Goal: Information Seeking & Learning: Learn about a topic

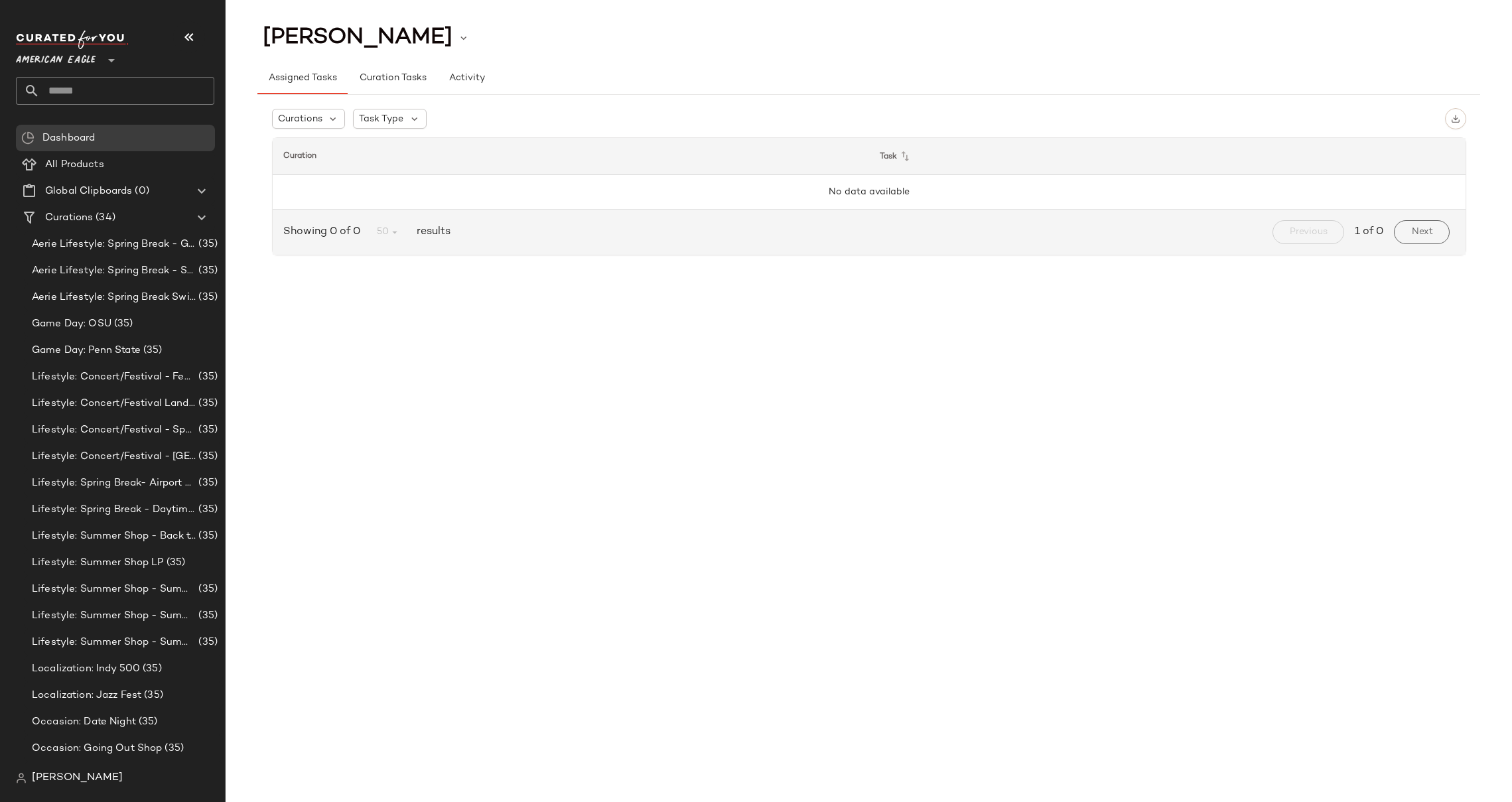
click at [71, 62] on span "American Eagle" at bounding box center [55, 57] width 80 height 24
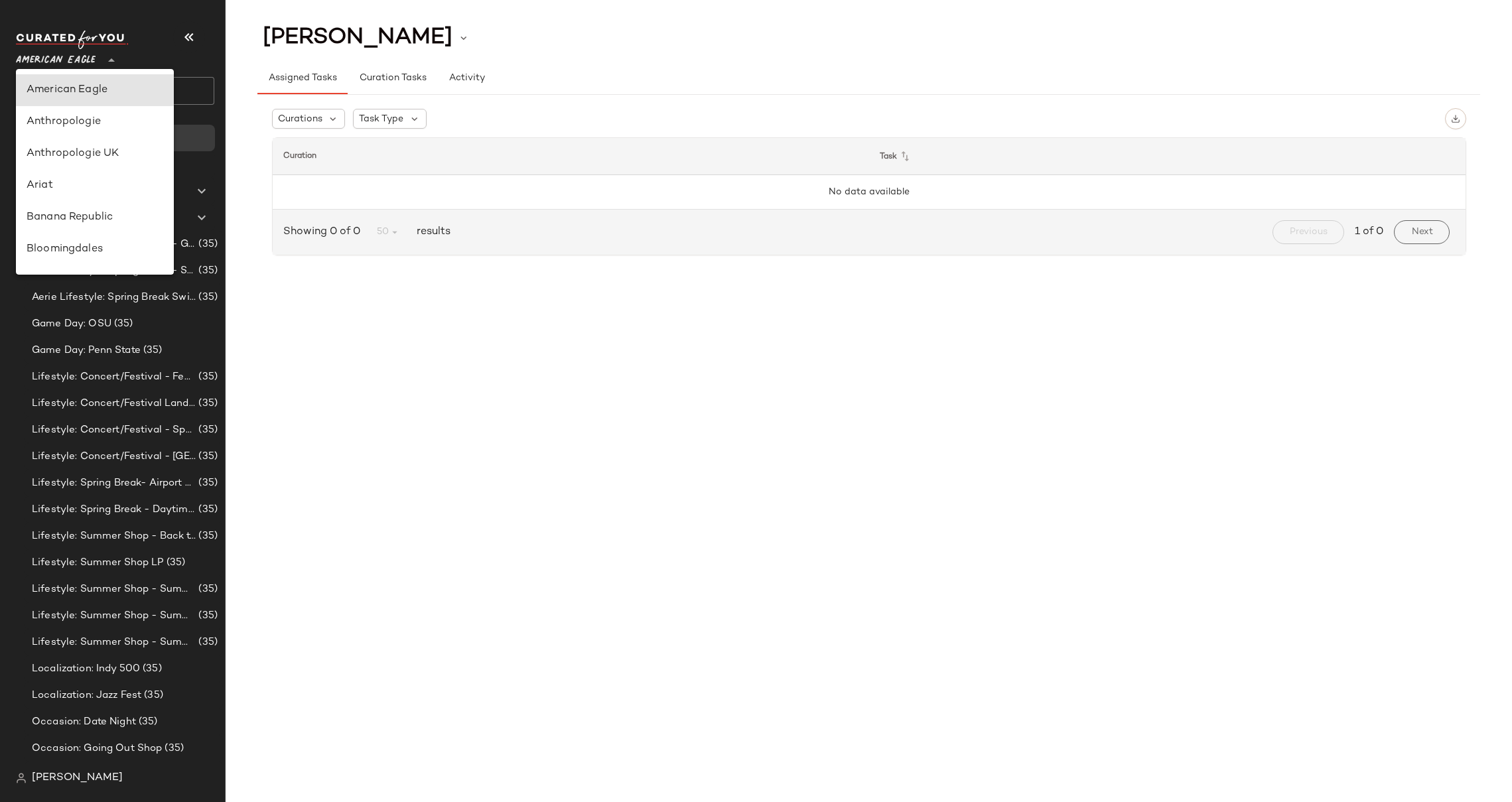
scroll to position [301, 0]
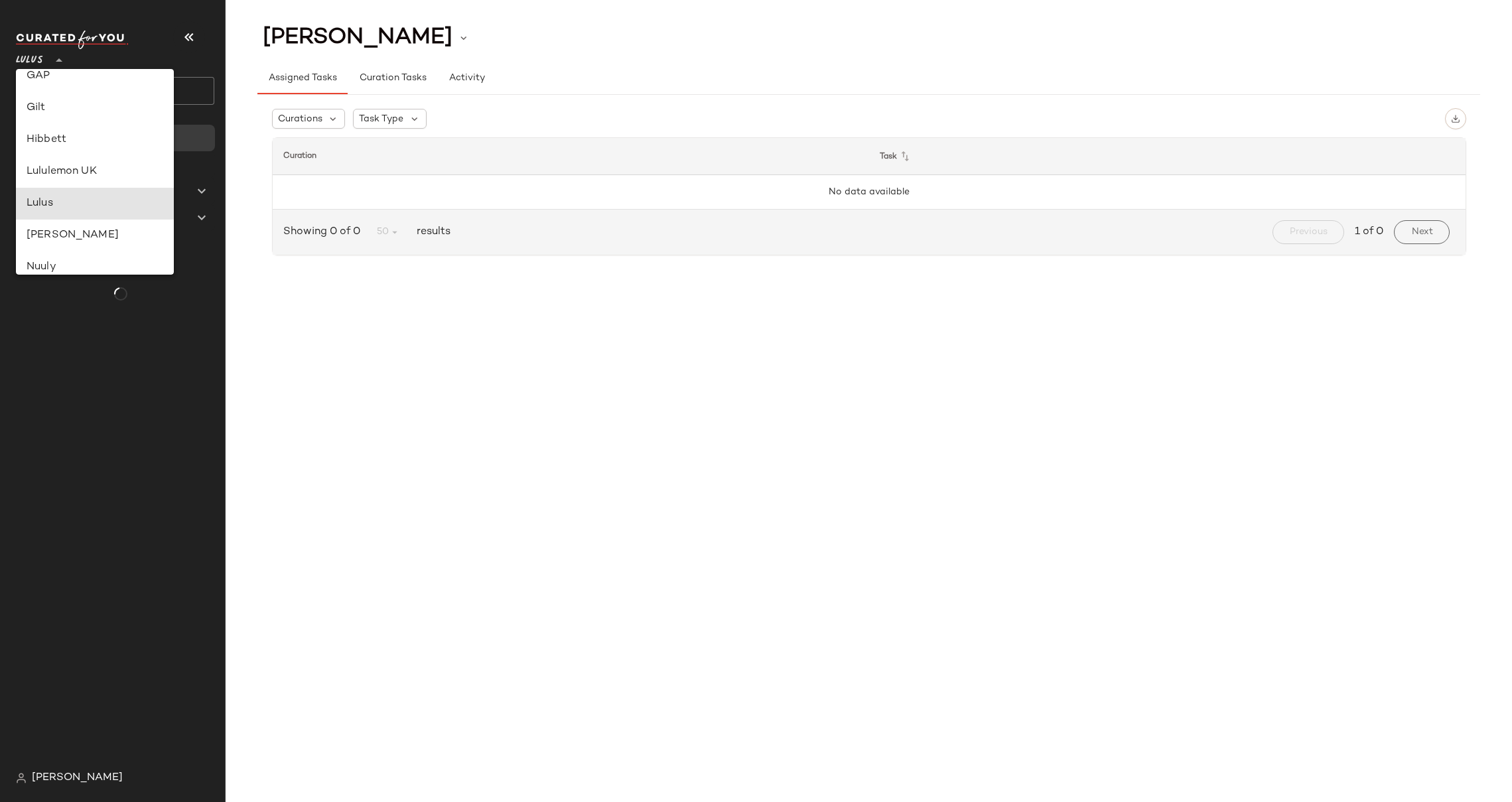
type input "**"
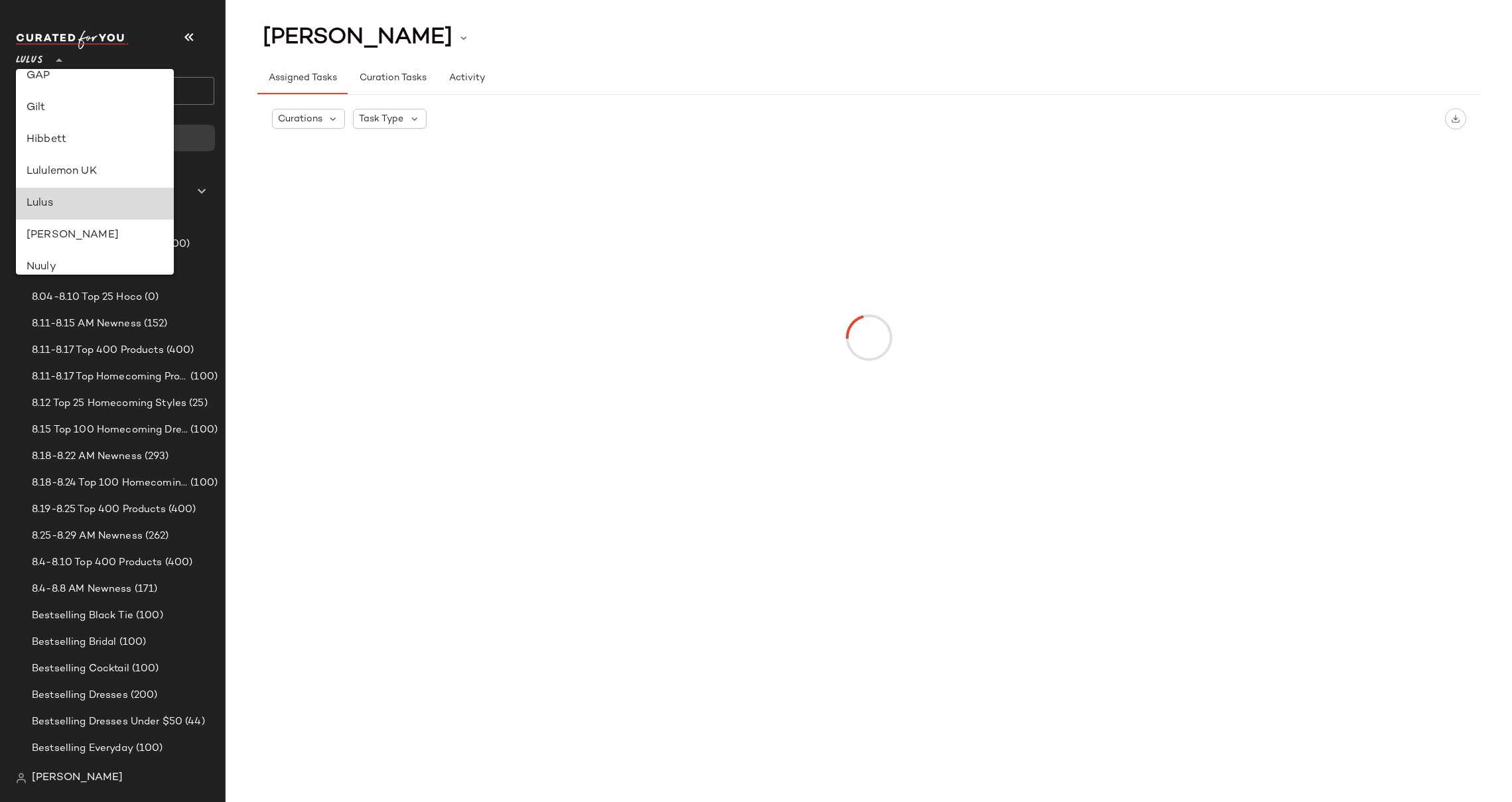
click at [49, 199] on div "Lulus" at bounding box center [95, 203] width 137 height 16
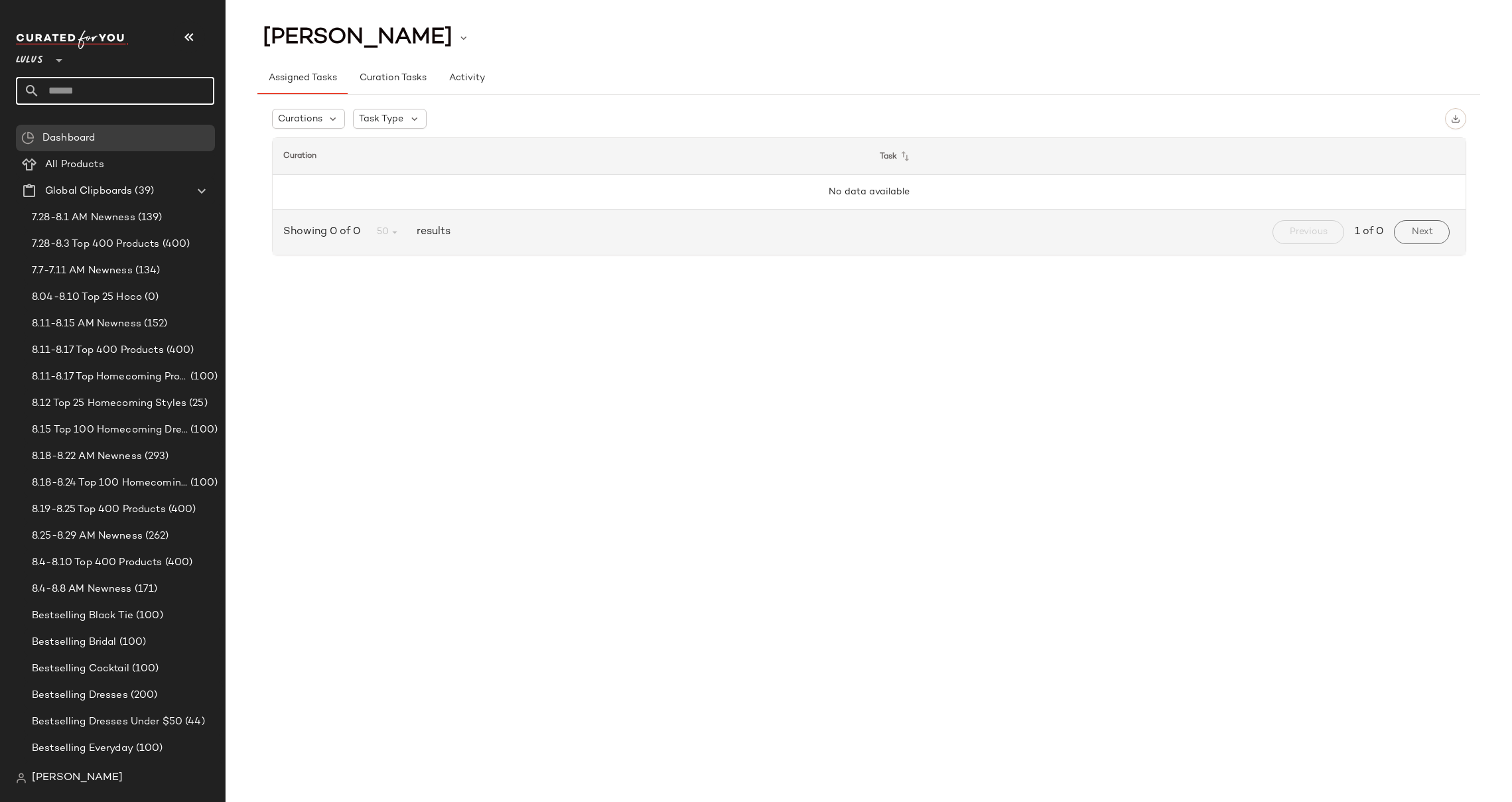
click at [91, 88] on input "text" at bounding box center [126, 91] width 175 height 28
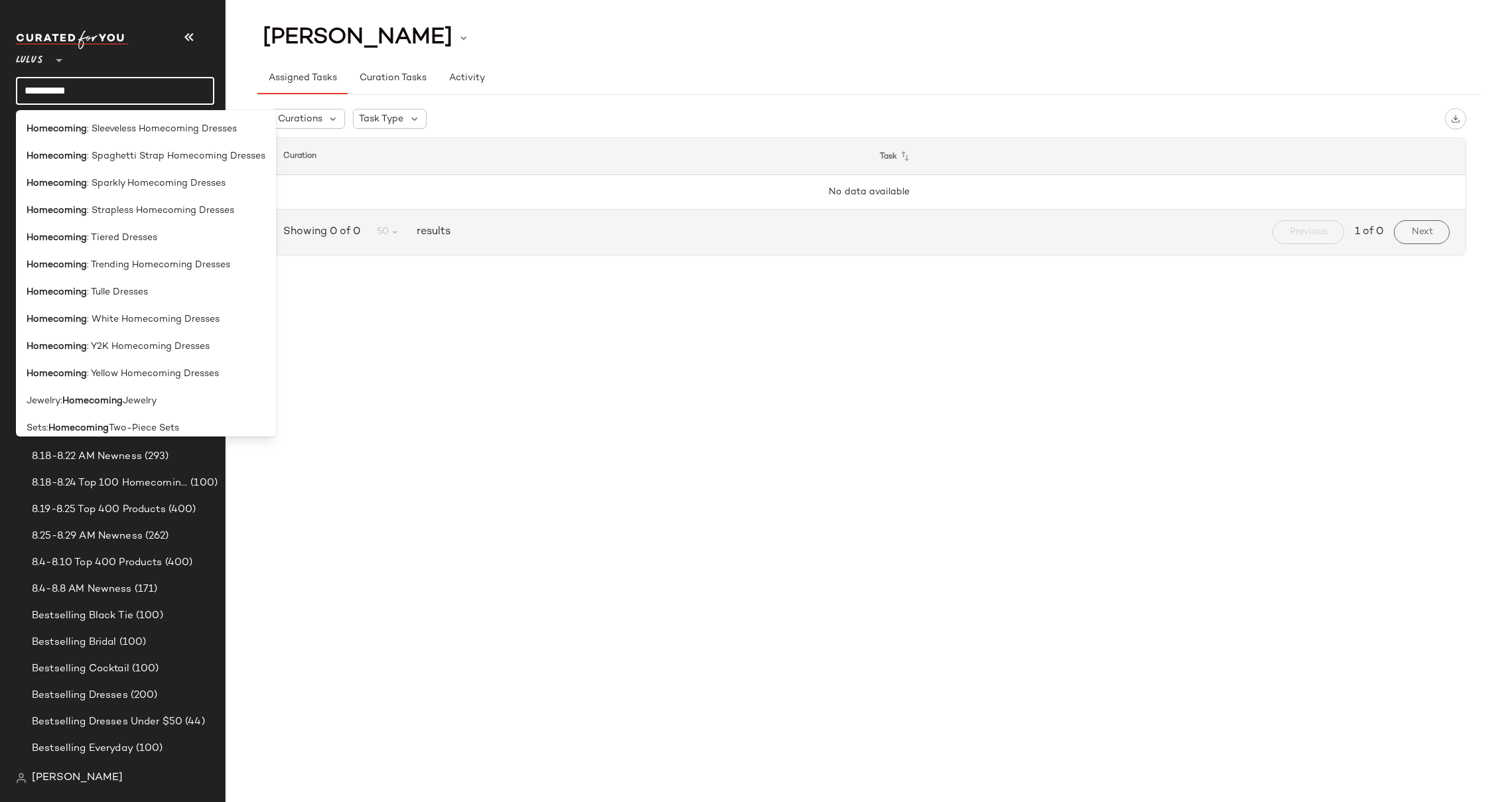
scroll to position [1099, 0]
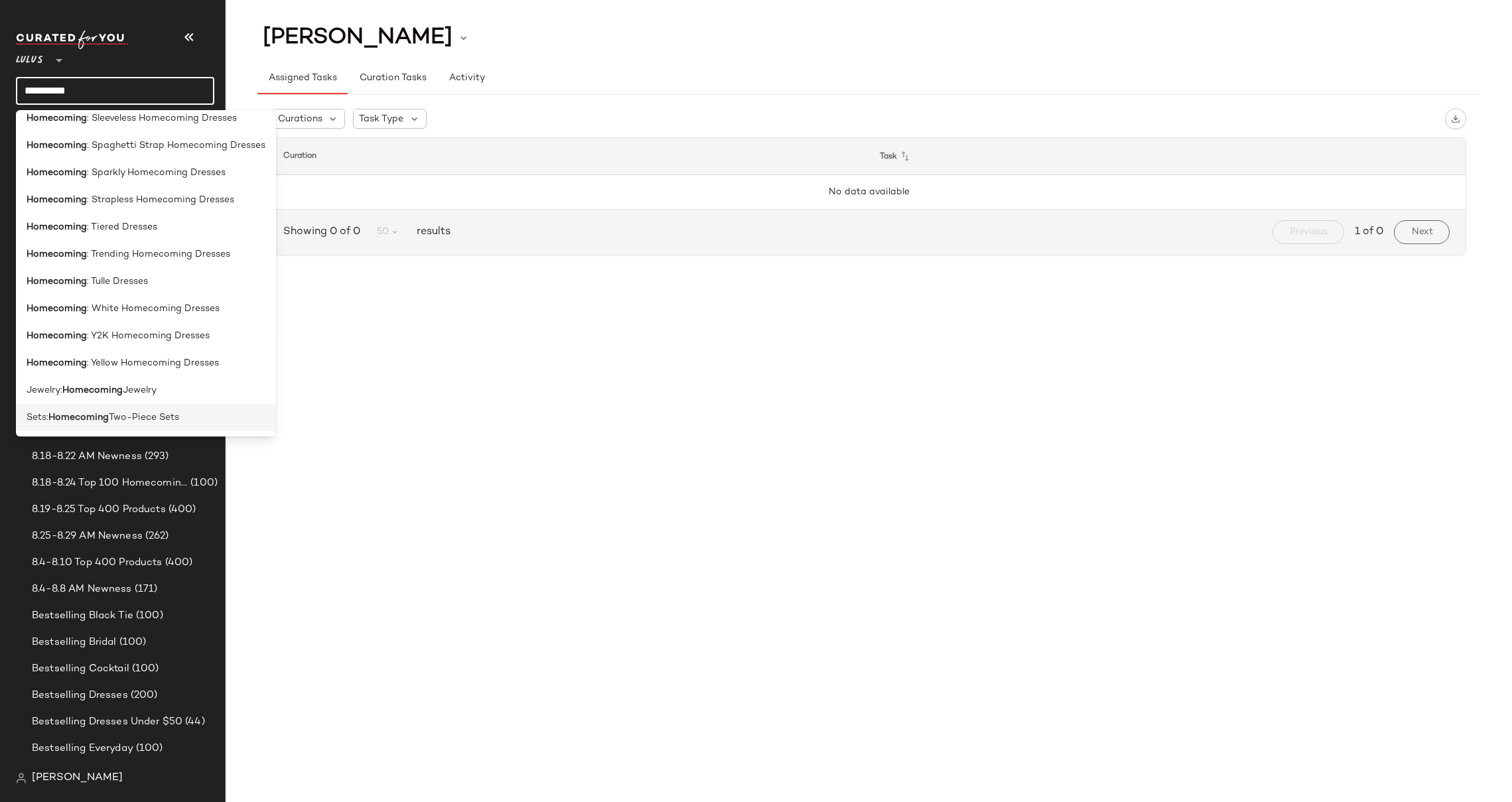
type input "**********"
click at [152, 409] on div "Sets: Homecoming Two-Piece Sets" at bounding box center [146, 418] width 260 height 28
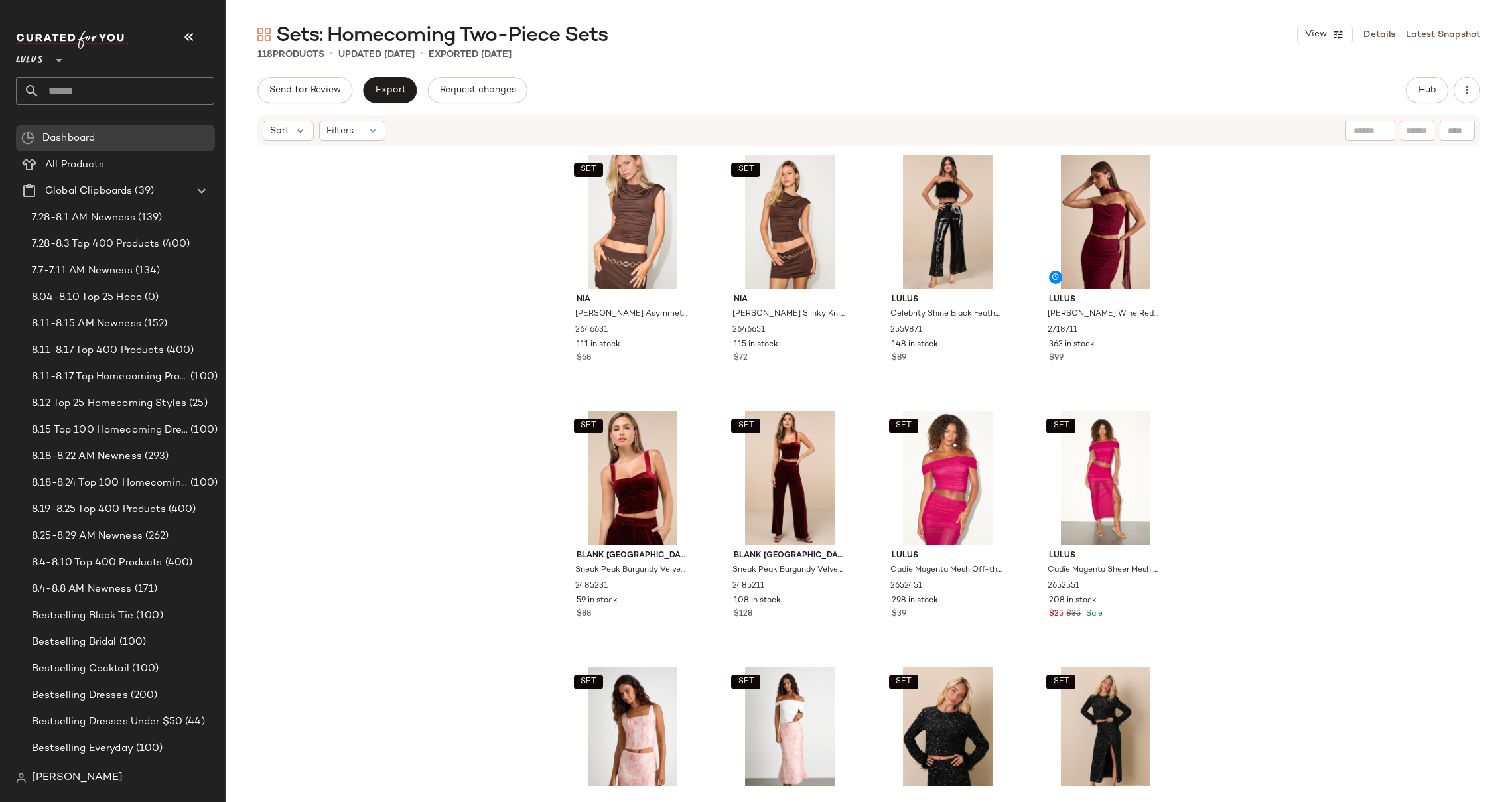
click at [1266, 225] on div "SET Nia Marge Brown Asymmetrical Cowl Sleeveless Top 2646631 111 in stock $68 S…" at bounding box center [869, 467] width 1286 height 639
click at [1434, 293] on div "SET Nia Marge Brown Asymmetrical Cowl Sleeveless Top 2646631 111 in stock $68 S…" at bounding box center [869, 467] width 1286 height 639
click at [1440, 38] on link "Latest Snapshot" at bounding box center [1442, 35] width 74 height 14
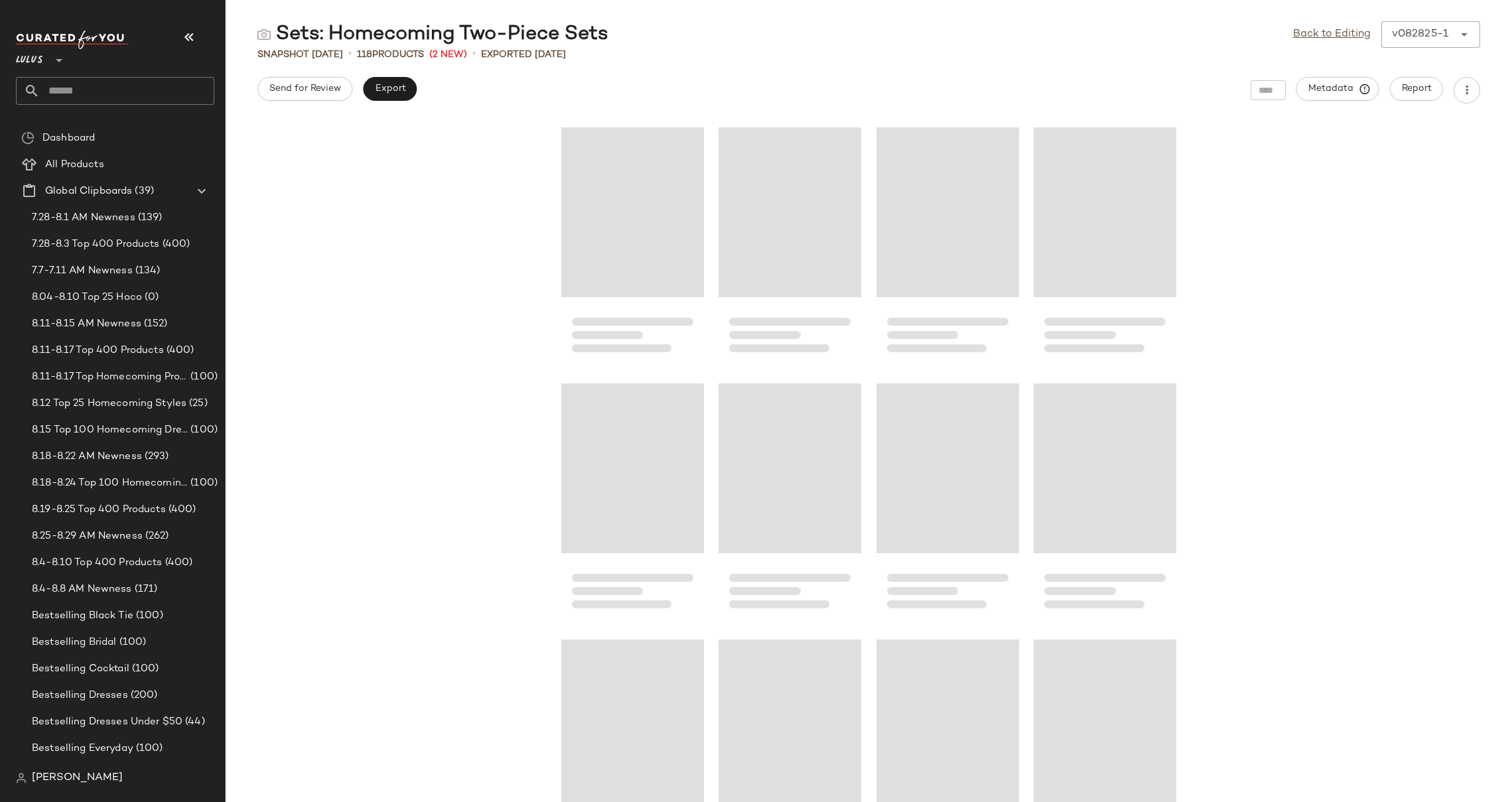
click at [1452, 41] on div "v082825-1 ******" at bounding box center [1416, 35] width 72 height 27
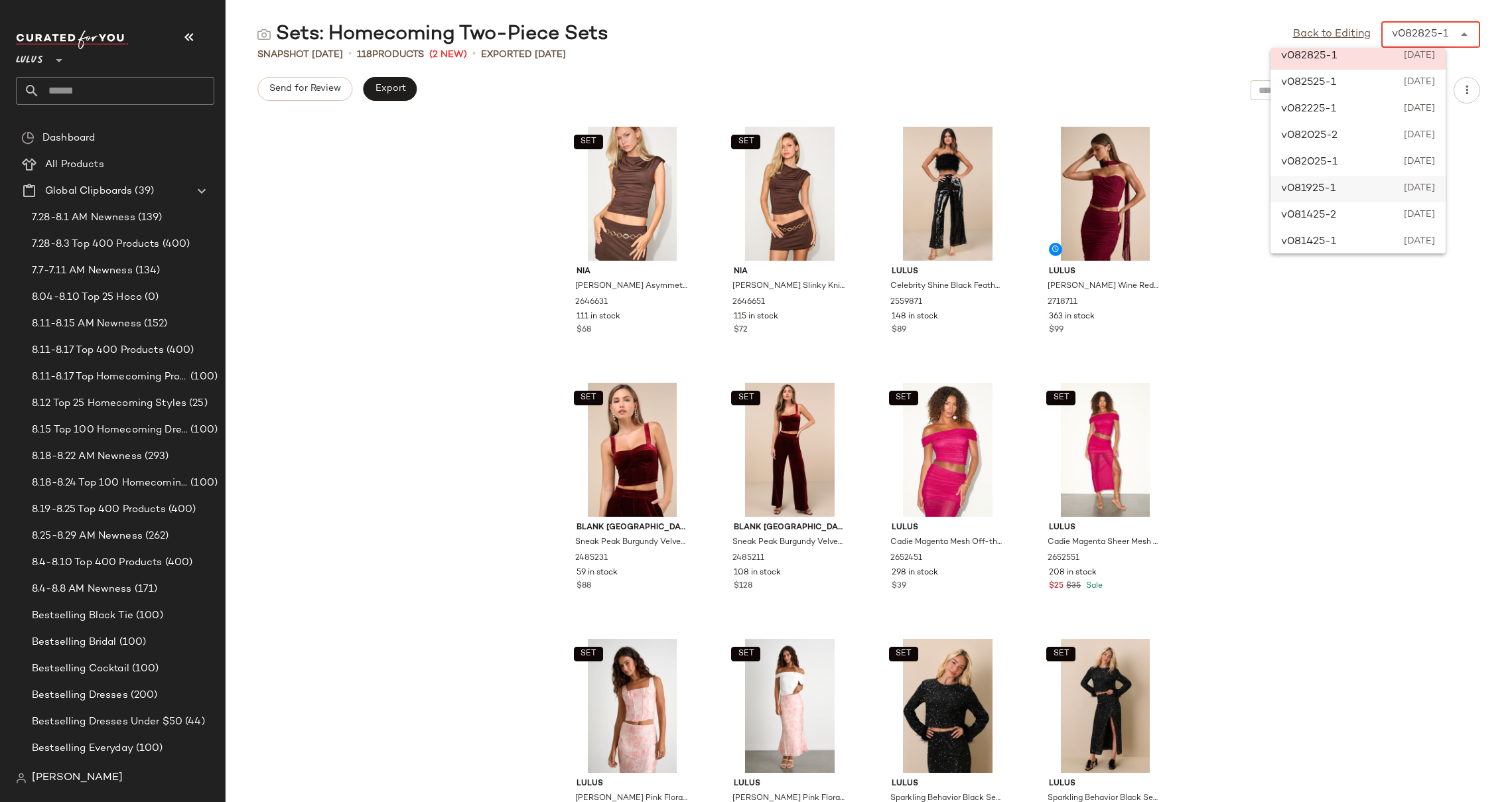
scroll to position [13, 0]
click at [1435, 193] on span "August 19th 2025" at bounding box center [1418, 186] width 34 height 16
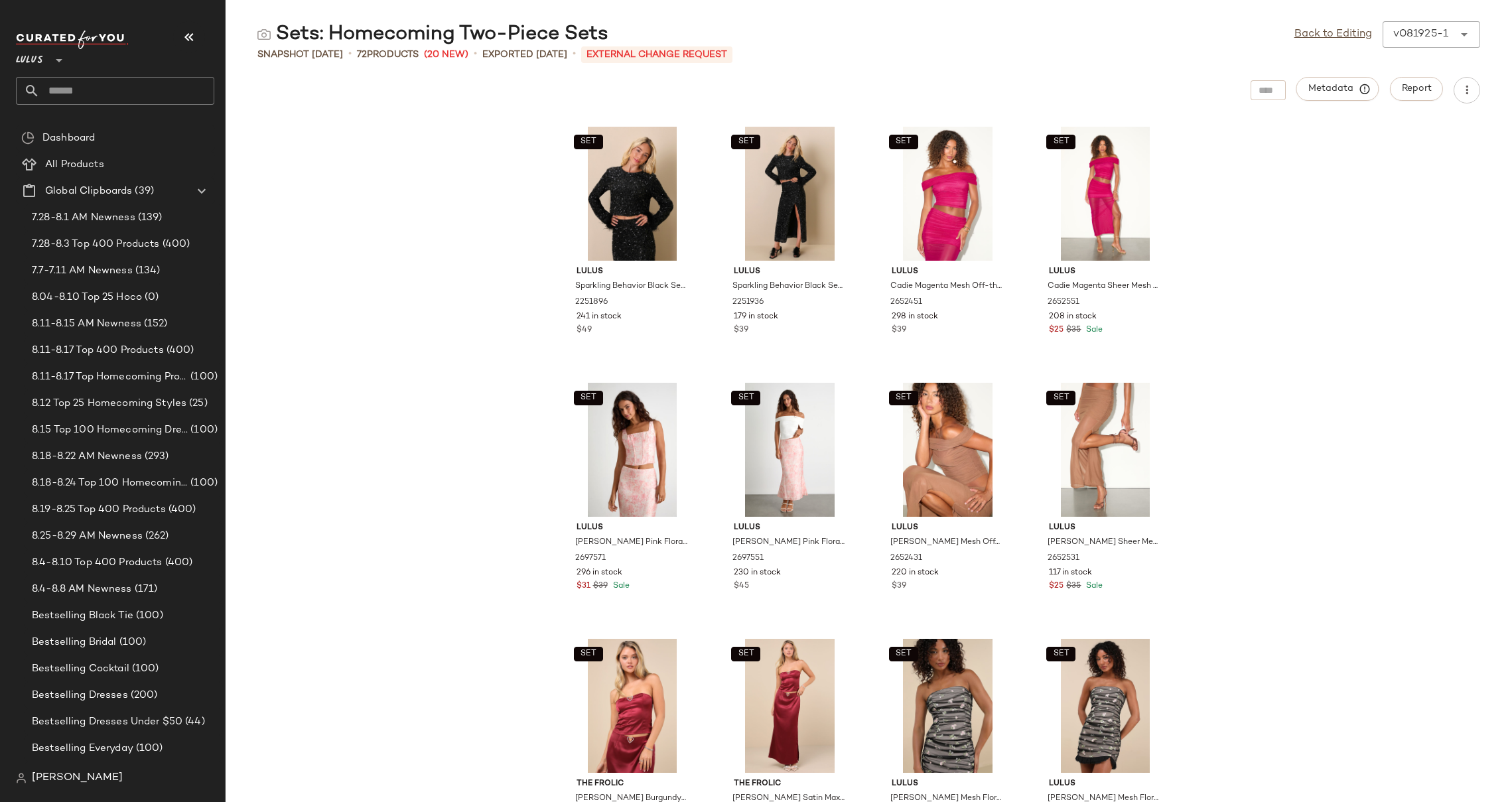
click at [471, 282] on div "SET Lulus Sparkling Behavior Black Sequin Feather Long Sleeve Top 2251896 241 i…" at bounding box center [869, 461] width 1286 height 683
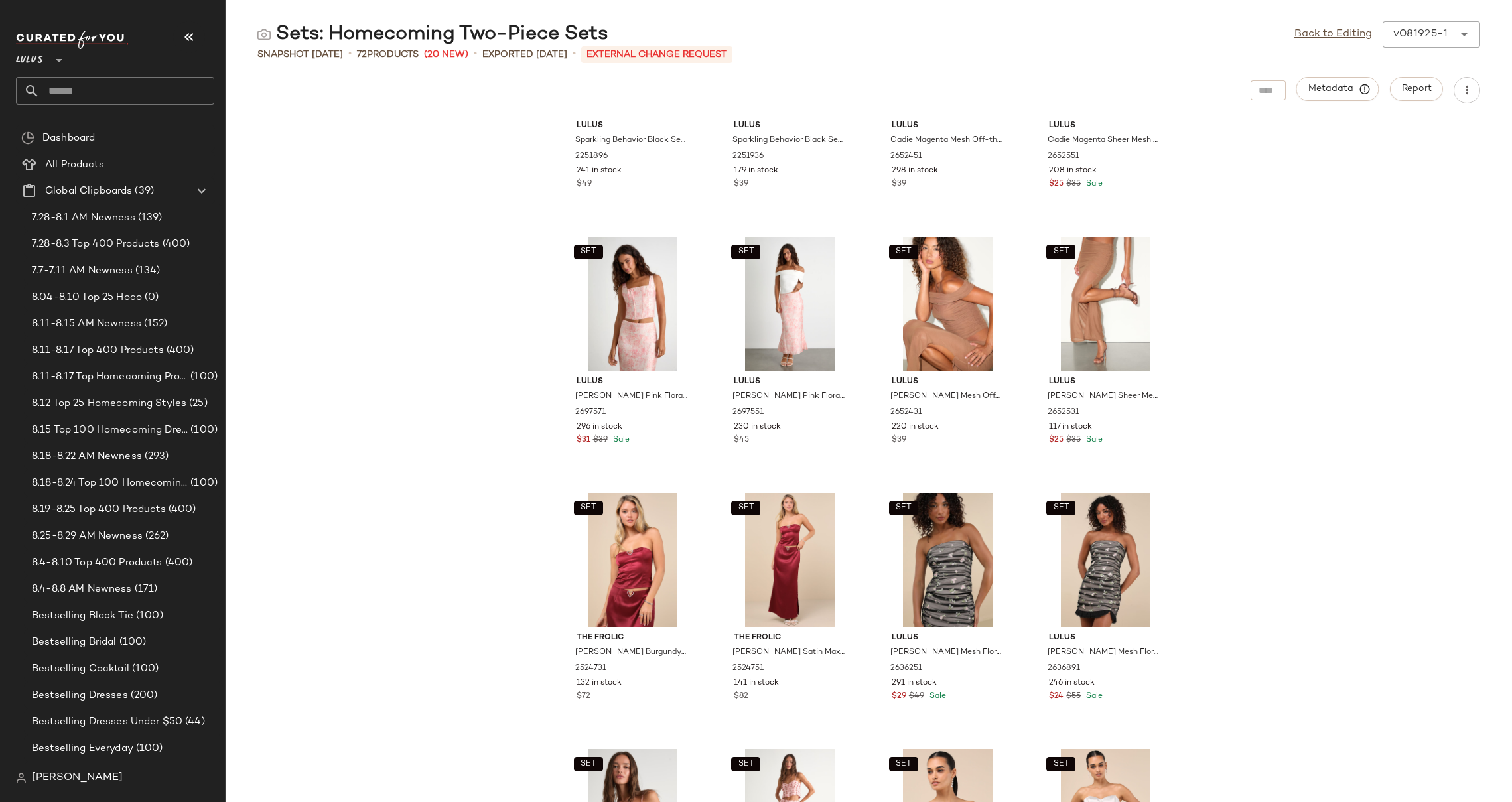
scroll to position [0, 0]
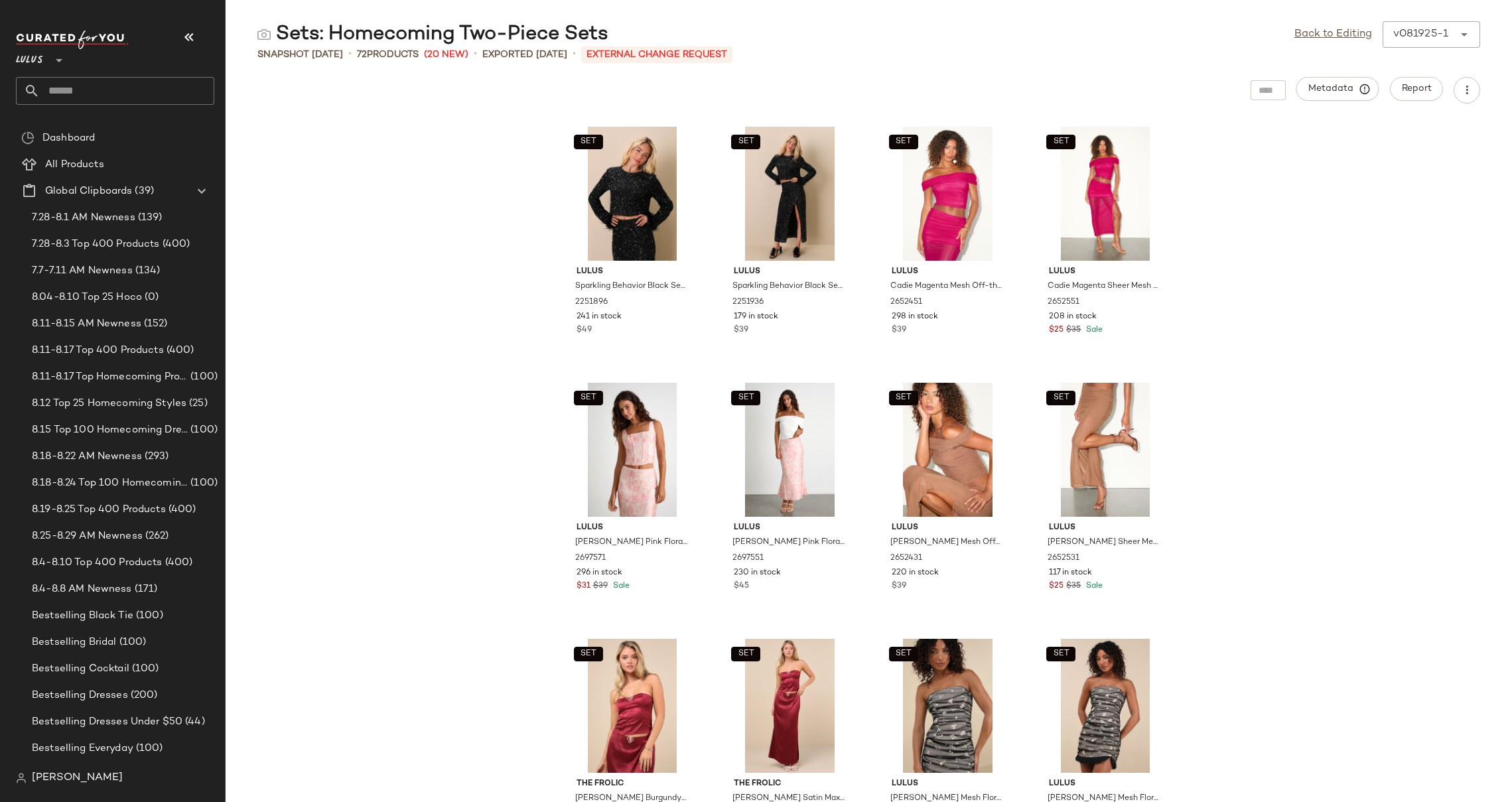
click at [488, 360] on div "SET Lulus Sparkling Behavior Black Sequin Feather Long Sleeve Top 2251896 241 i…" at bounding box center [869, 461] width 1286 height 683
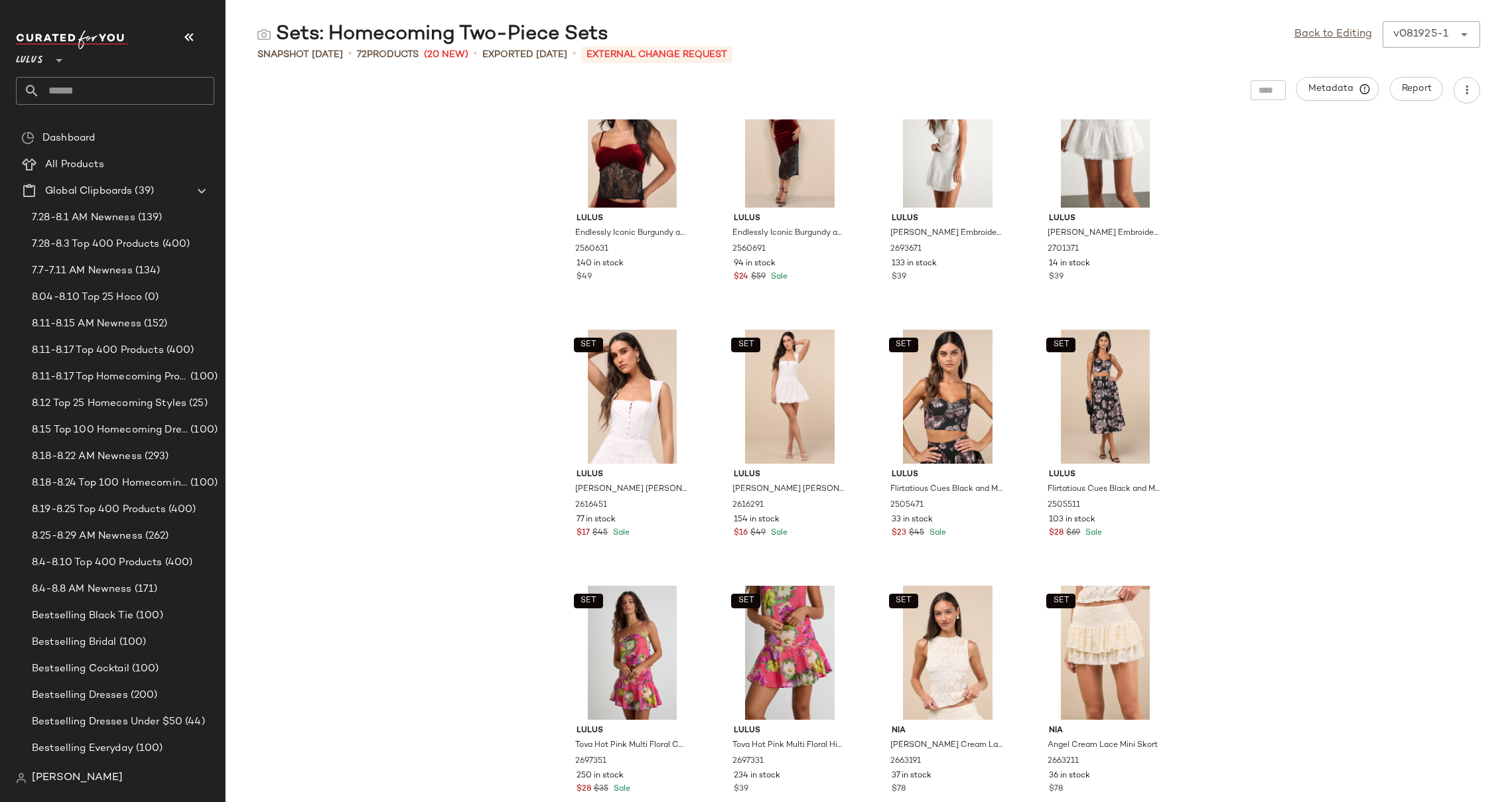
scroll to position [1710, 0]
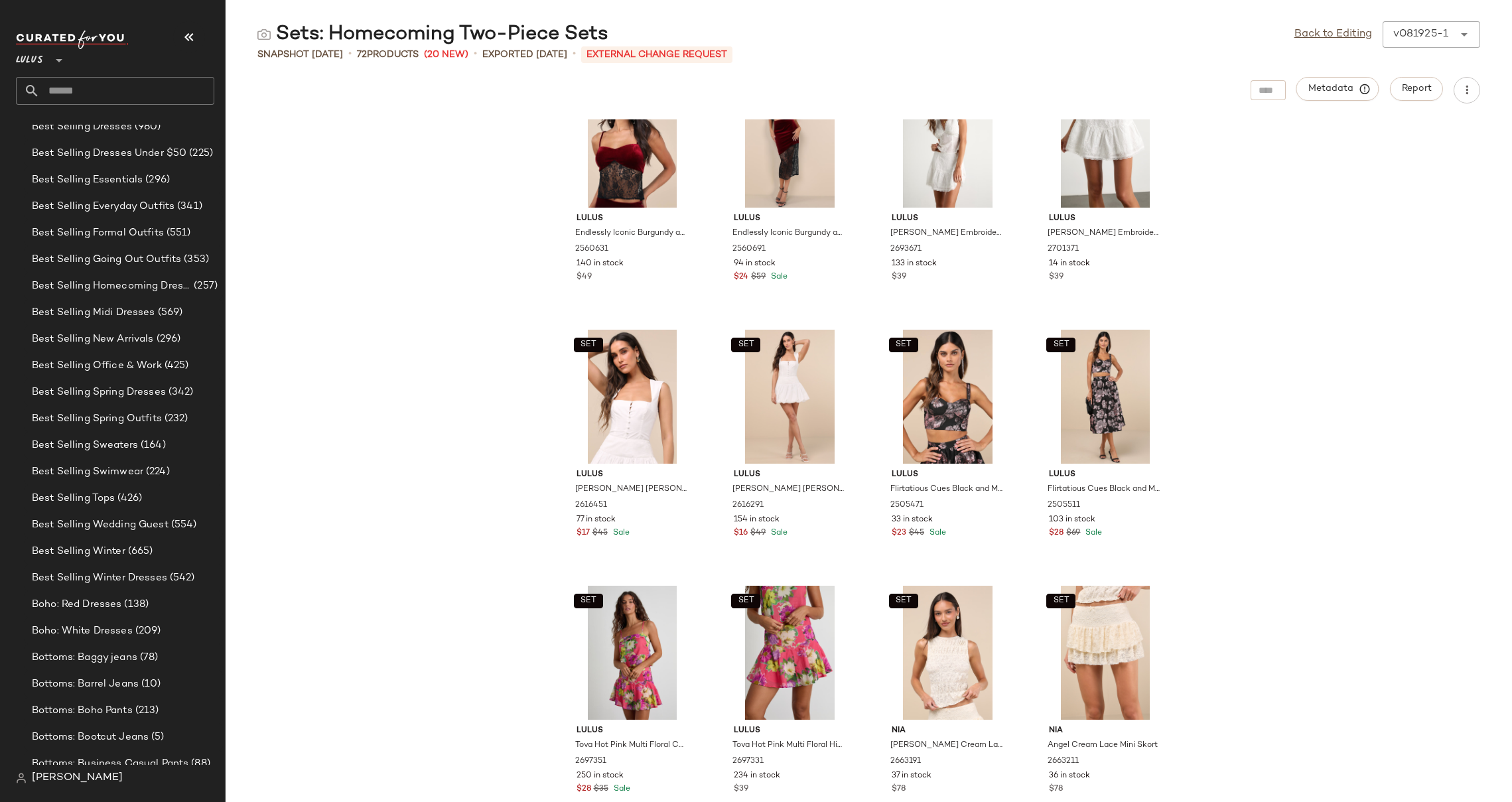
click at [479, 443] on div "SET Lulus Quintessa Pink Floral Crochet Lace Backless Halter Top 2578851 166 in…" at bounding box center [869, 461] width 1286 height 683
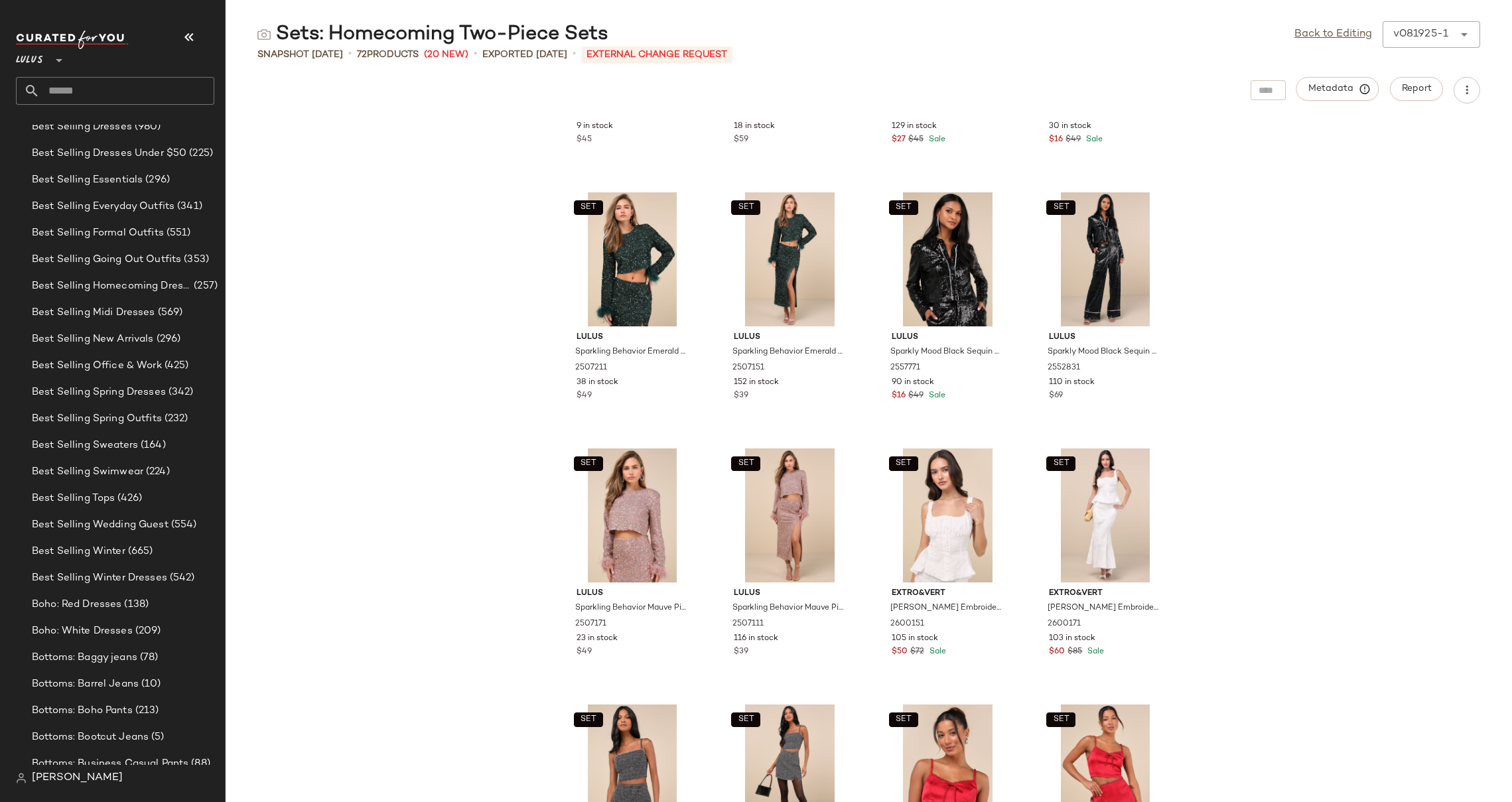
scroll to position [3295, 0]
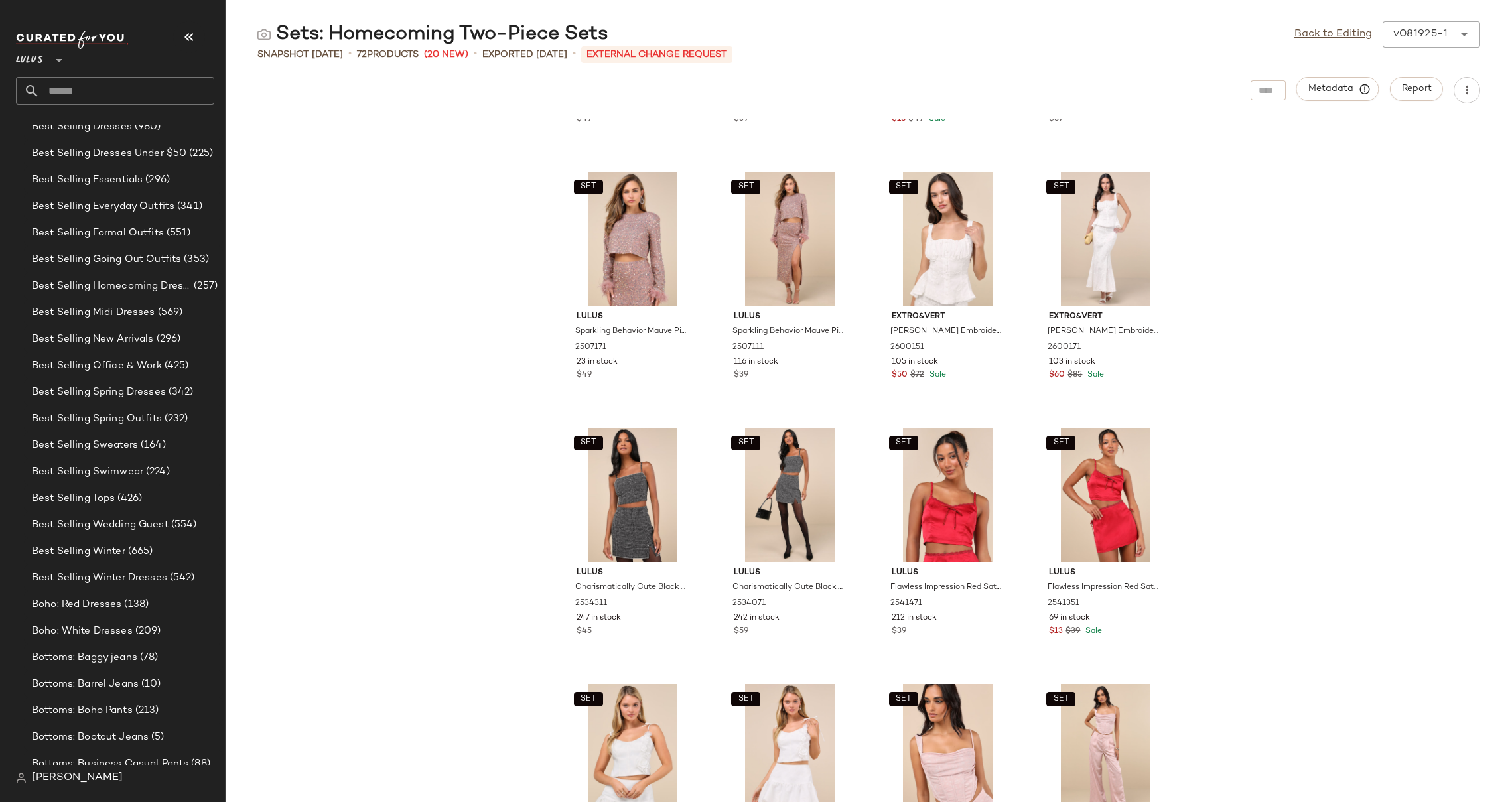
click at [1249, 238] on div "SET Lulus Sparkling Behavior Emerald Green Sequin Feather Long Sleeve Top 25072…" at bounding box center [869, 461] width 1286 height 683
click at [1224, 399] on div "SET Lulus Sparkling Behavior Emerald Green Sequin Feather Long Sleeve Top 25072…" at bounding box center [869, 461] width 1286 height 683
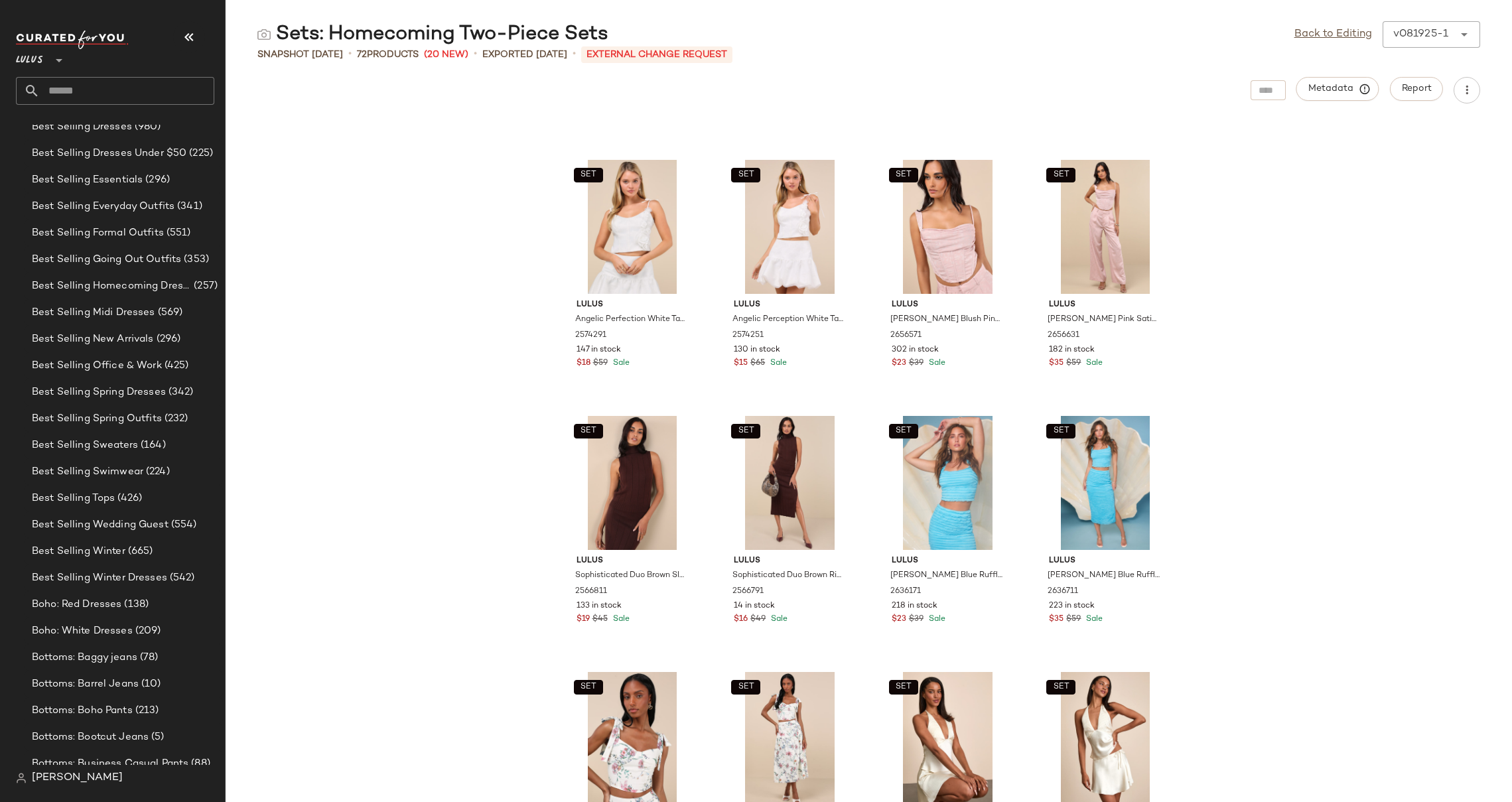
scroll to position [3930, 0]
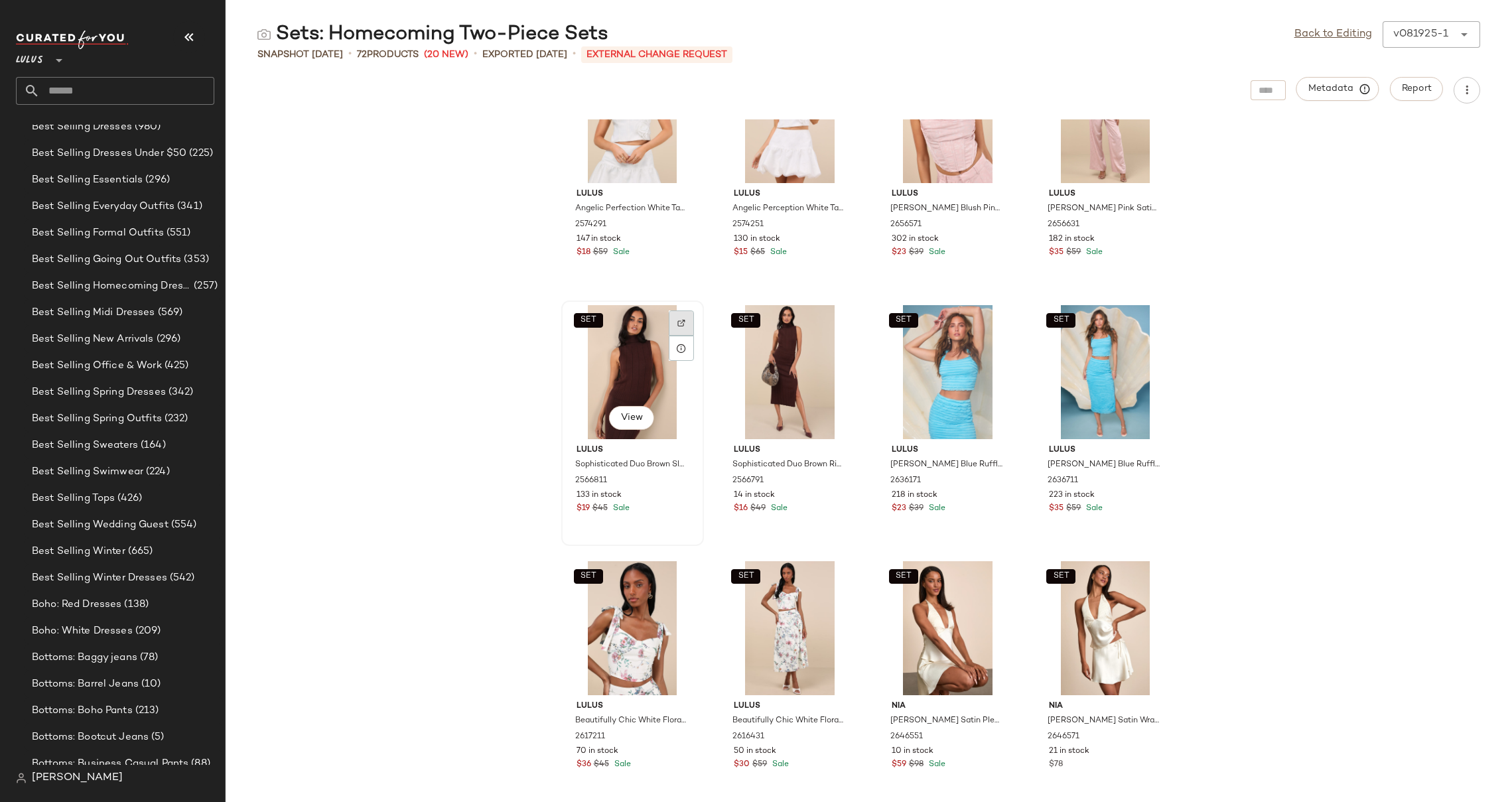
click at [670, 323] on div at bounding box center [682, 324] width 26 height 26
click at [834, 326] on img at bounding box center [838, 324] width 8 height 8
click at [481, 404] on div "SET Lulus Angelic Perfection White Taffeta 3D Floral Applique Top 2574291 147 i…" at bounding box center [869, 461] width 1286 height 683
click at [483, 421] on div "SET Lulus Angelic Perfection White Taffeta 3D Floral Applique Top 2574291 147 i…" at bounding box center [869, 461] width 1286 height 683
click at [1264, 397] on div "SET Lulus Angelic Perfection White Taffeta 3D Floral Applique Top 2574291 147 i…" at bounding box center [869, 461] width 1286 height 683
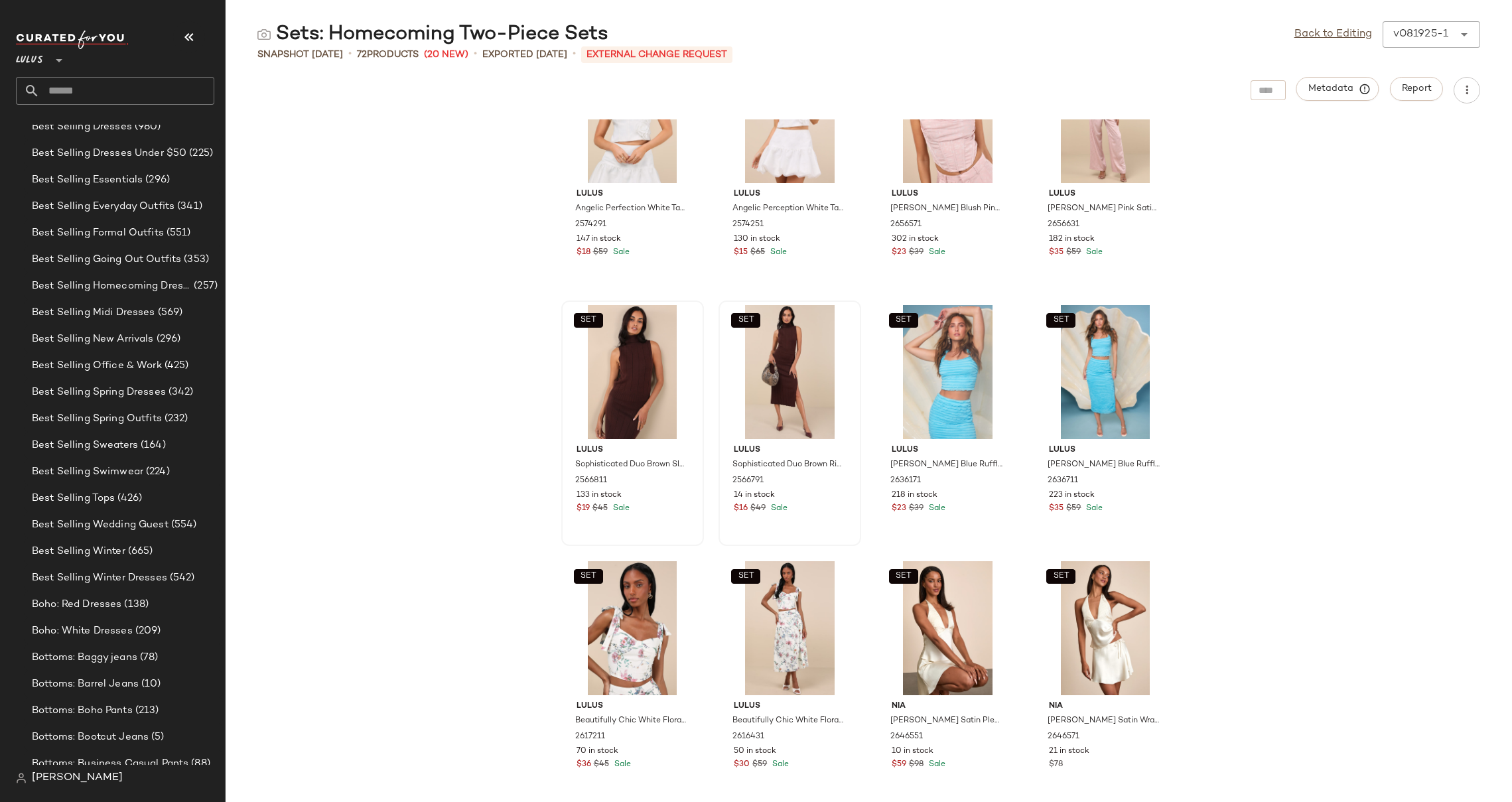
click at [1256, 385] on div "SET Lulus Angelic Perfection White Taffeta 3D Floral Applique Top 2574291 147 i…" at bounding box center [869, 461] width 1286 height 683
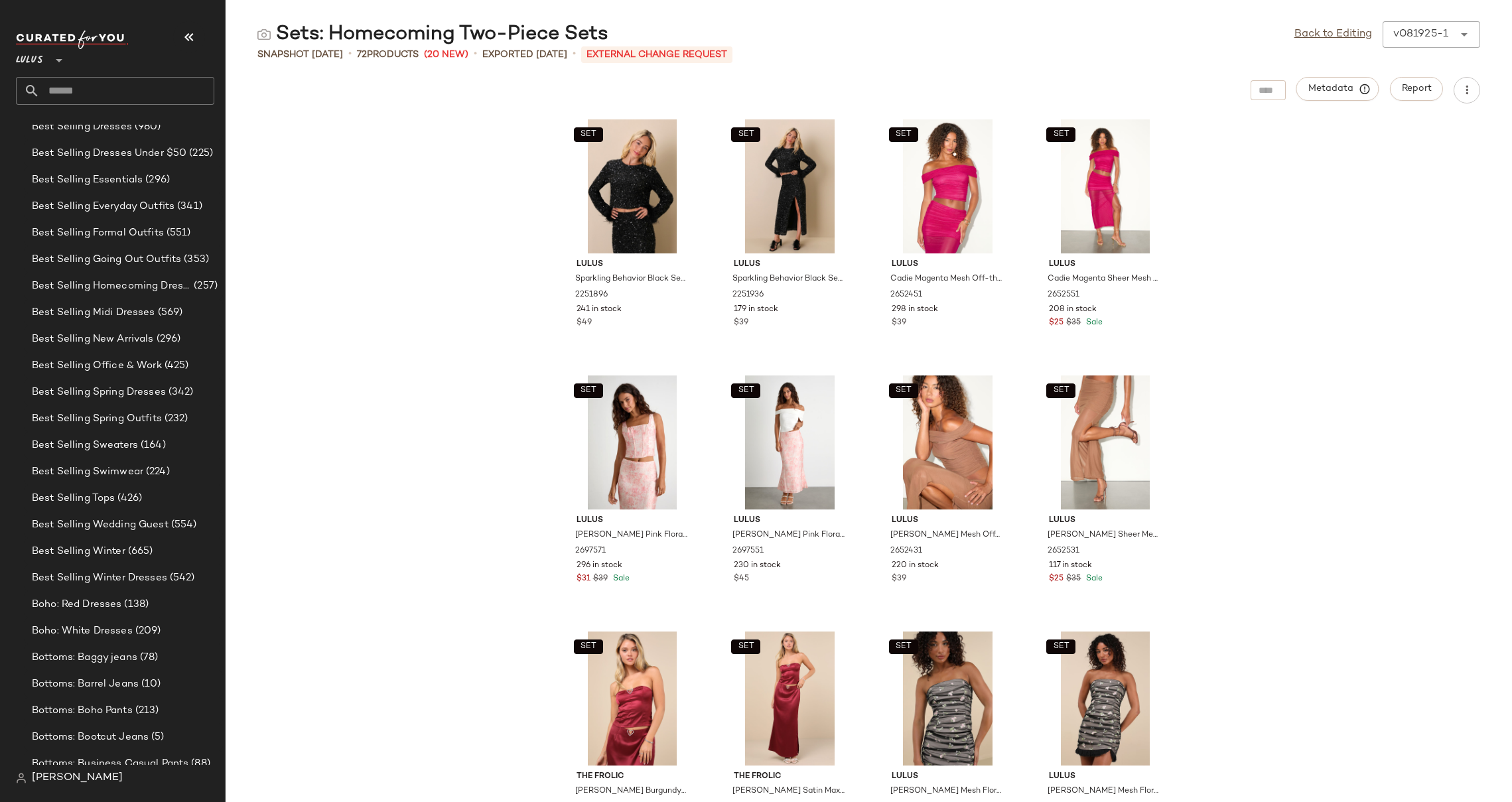
scroll to position [0, 0]
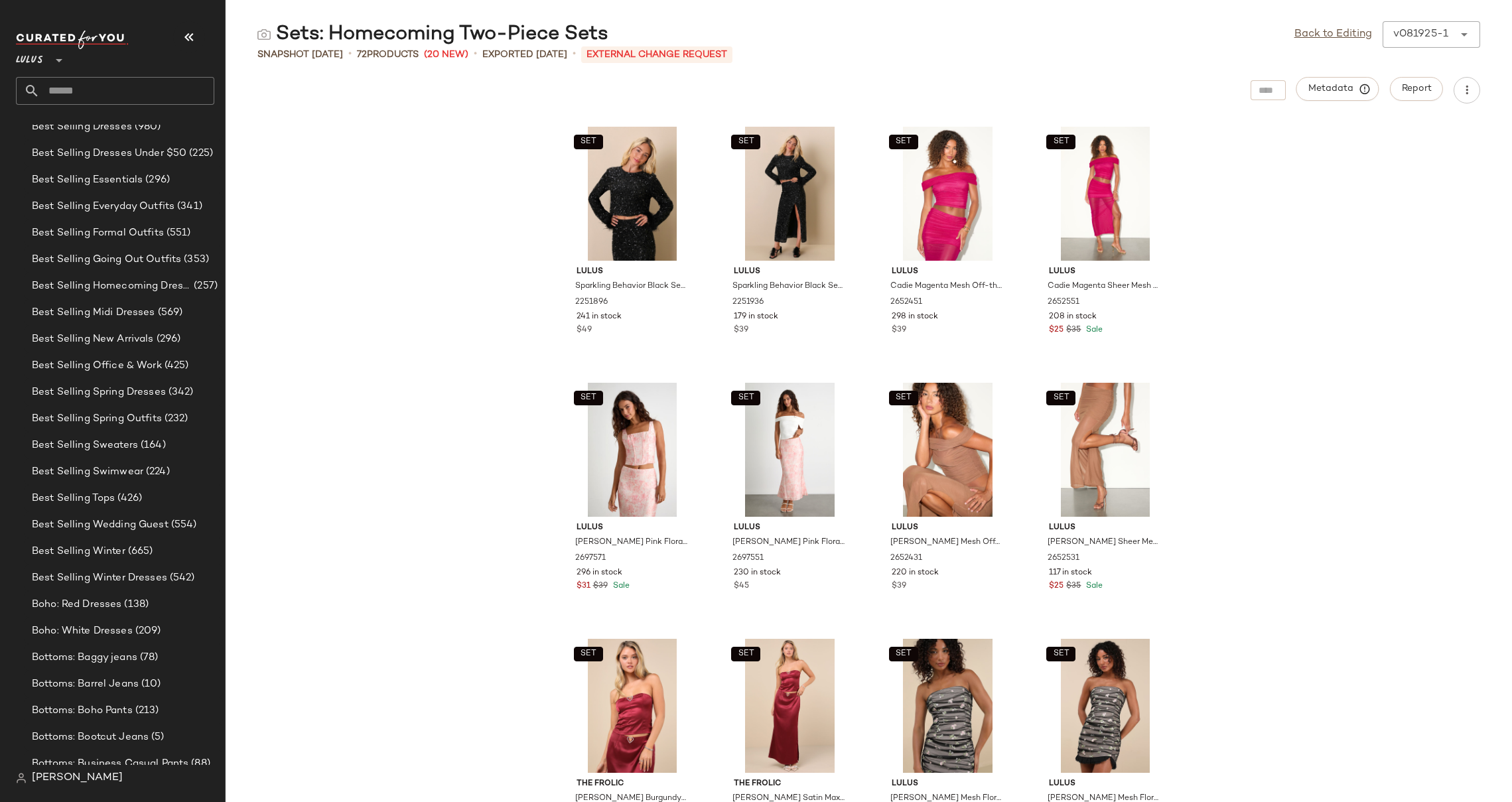
click at [481, 205] on div "SET Lulus Sparkling Behavior Black Sequin Feather Long Sleeve Top 2251896 241 i…" at bounding box center [869, 461] width 1286 height 683
drag, startPoint x: 1371, startPoint y: 205, endPoint x: 1386, endPoint y: 121, distance: 85.3
click at [1372, 205] on div "SET Lulus Sparkling Behavior Black Sequin Feather Long Sleeve Top 2251896 241 i…" at bounding box center [869, 461] width 1286 height 683
click at [1415, 96] on button "Report" at bounding box center [1416, 89] width 53 height 24
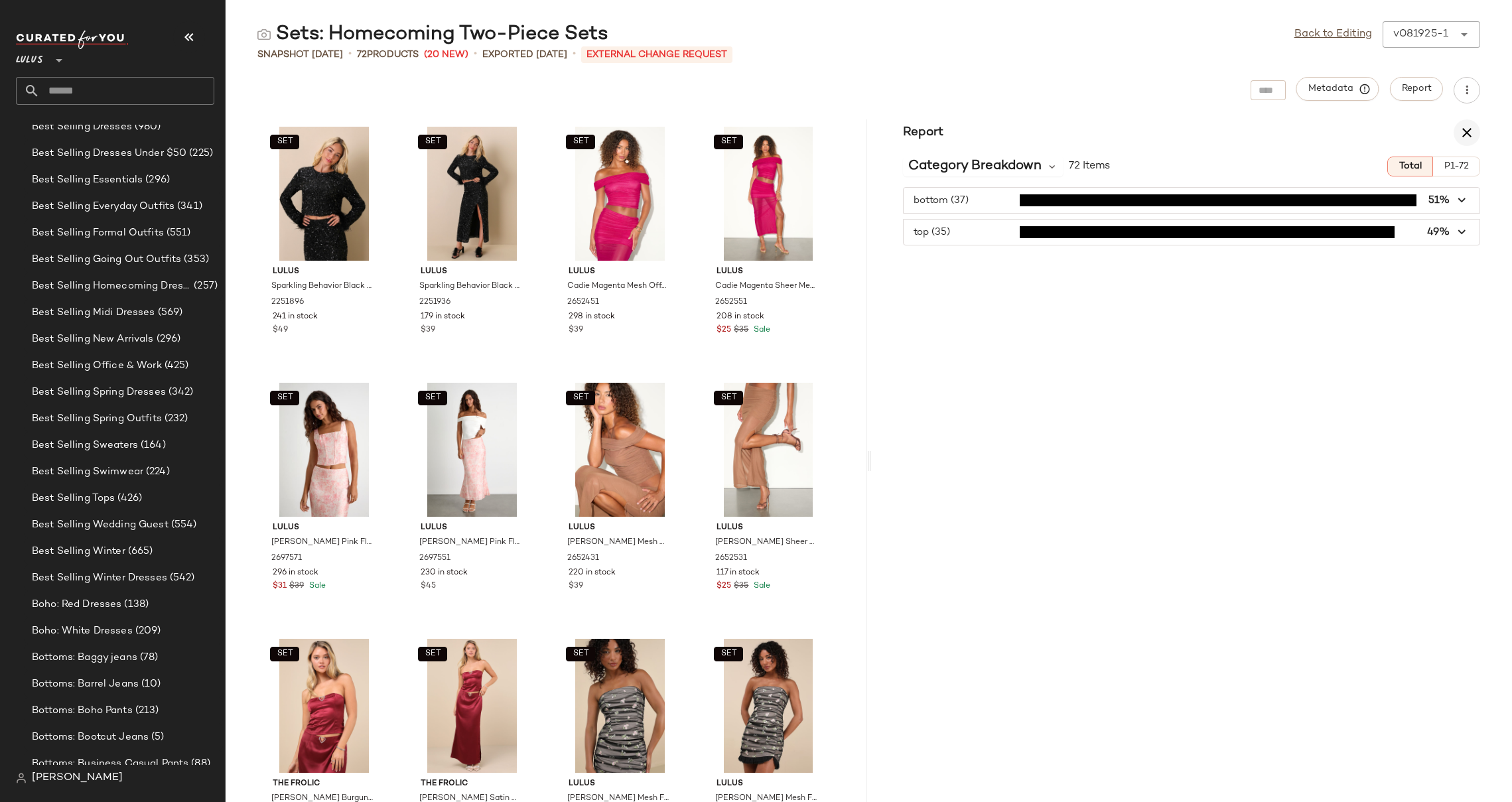
click at [1465, 131] on icon "button" at bounding box center [1467, 132] width 16 height 16
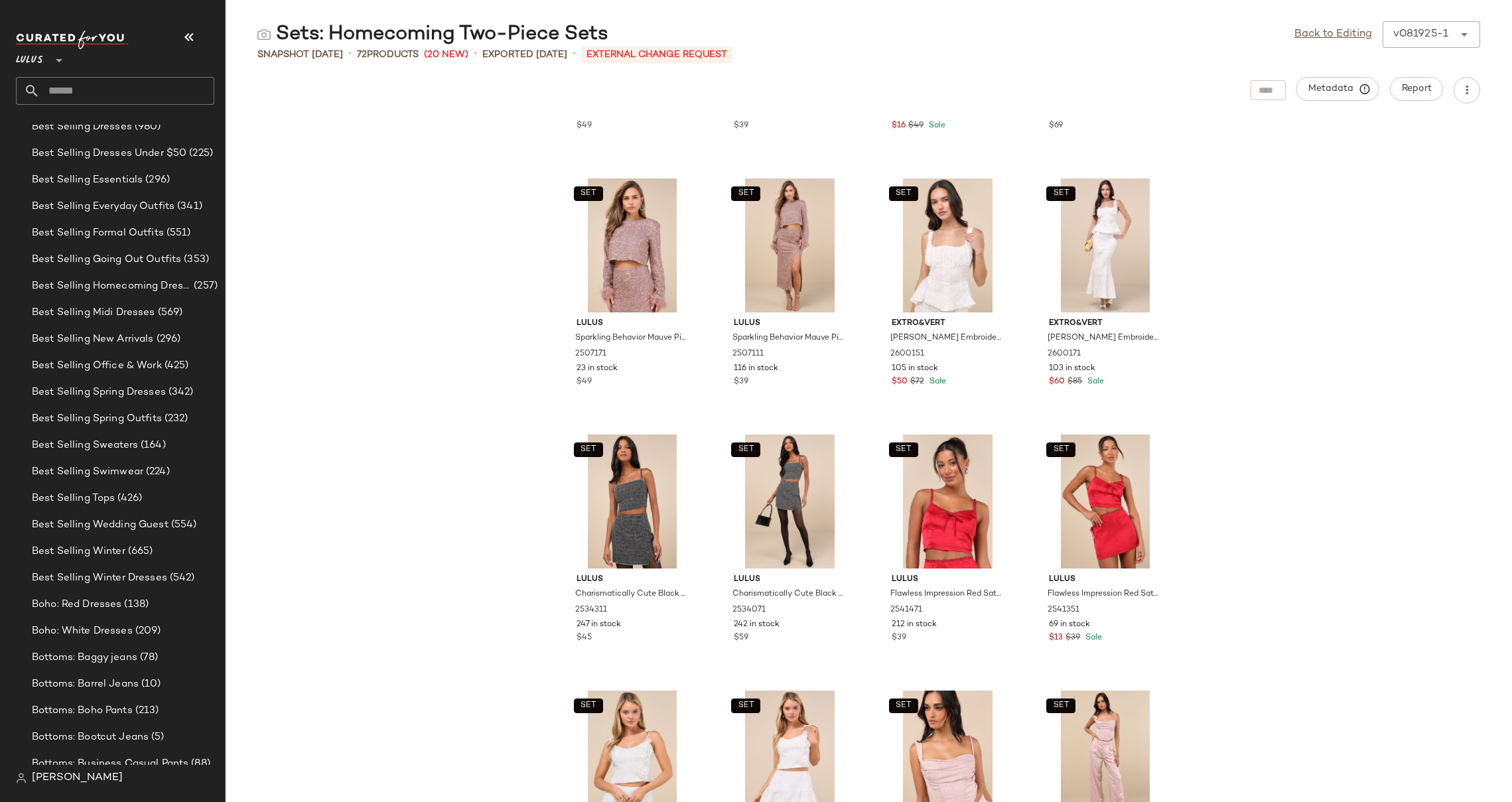
scroll to position [3930, 0]
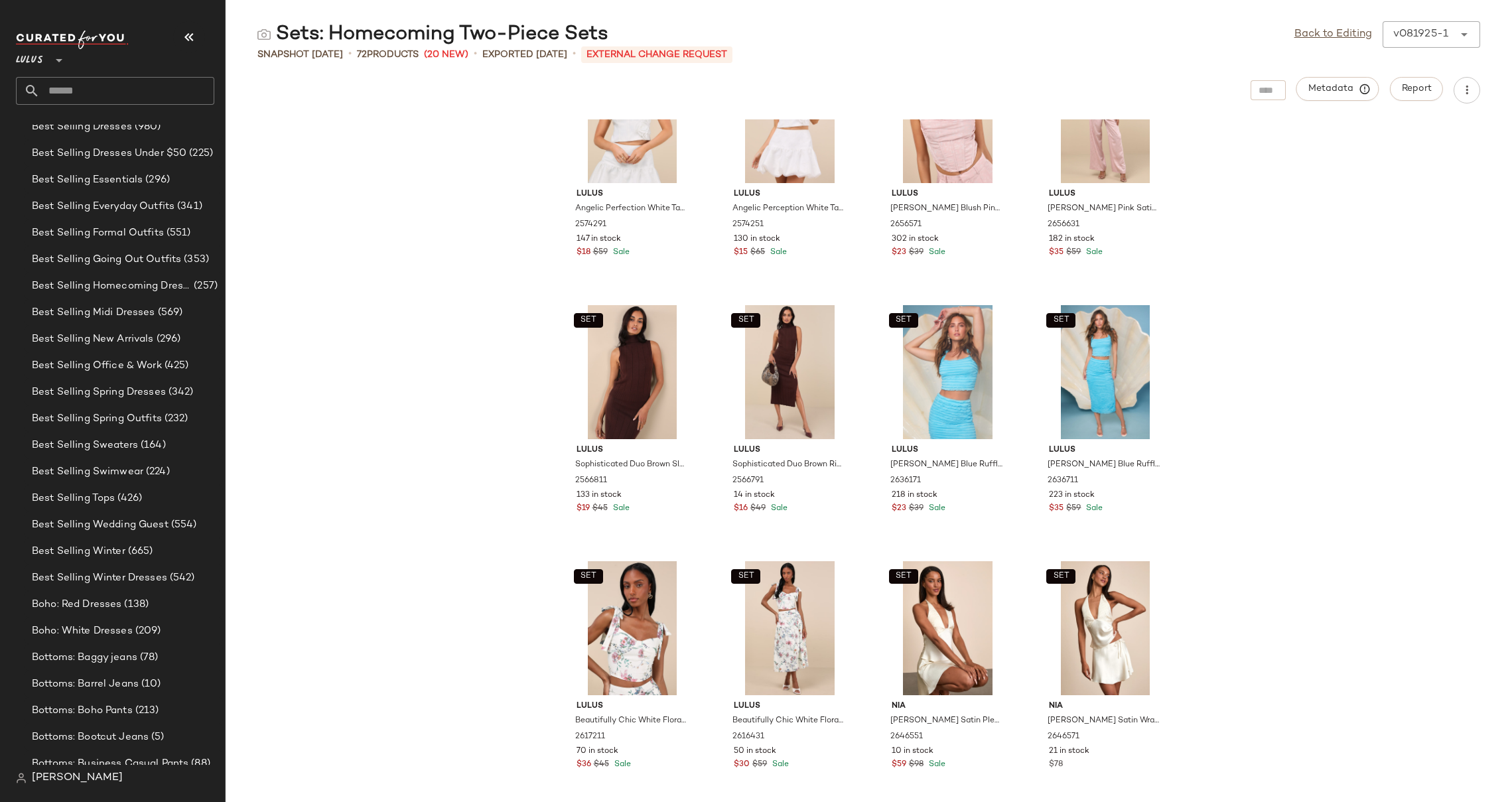
click at [1187, 415] on div "SET Lulus Charismatically Cute Black Tweed Rhinestone Sleeveless Crop Top 25343…" at bounding box center [869, 461] width 1286 height 683
click at [1343, 82] on button "Metadata" at bounding box center [1337, 89] width 83 height 24
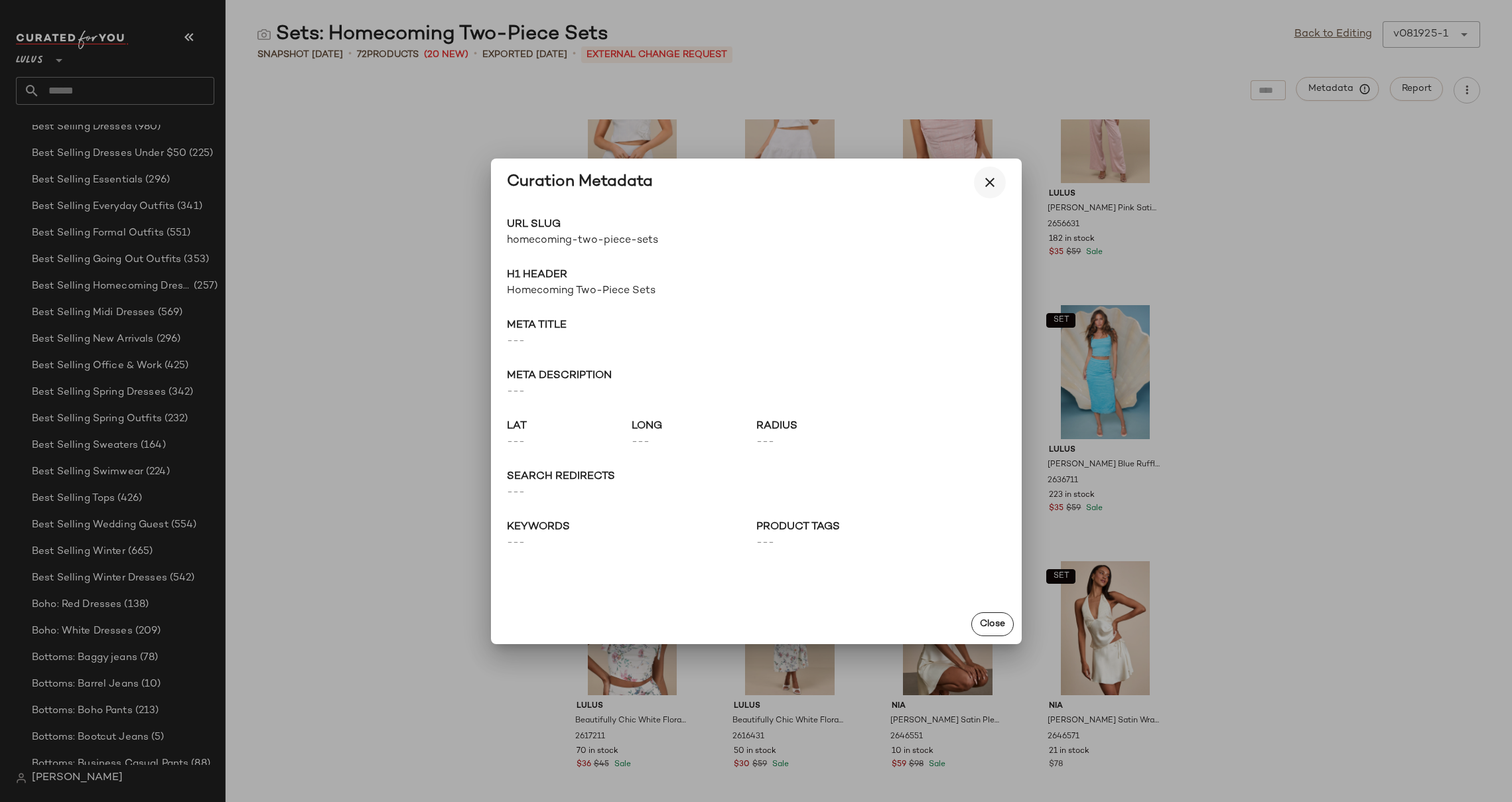
click at [994, 180] on icon "button" at bounding box center [990, 182] width 16 height 16
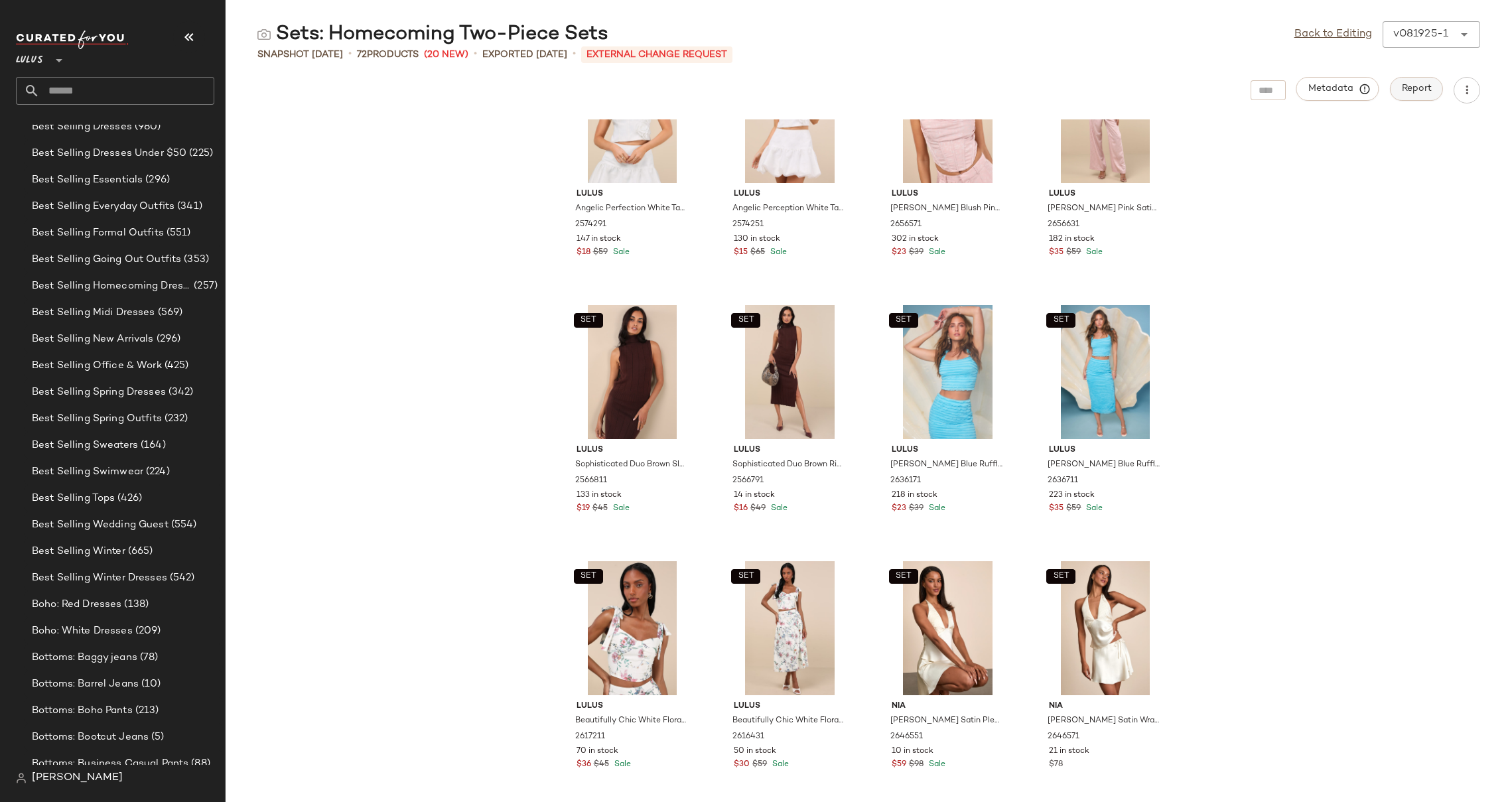
click at [1402, 85] on span "Report" at bounding box center [1416, 89] width 31 height 11
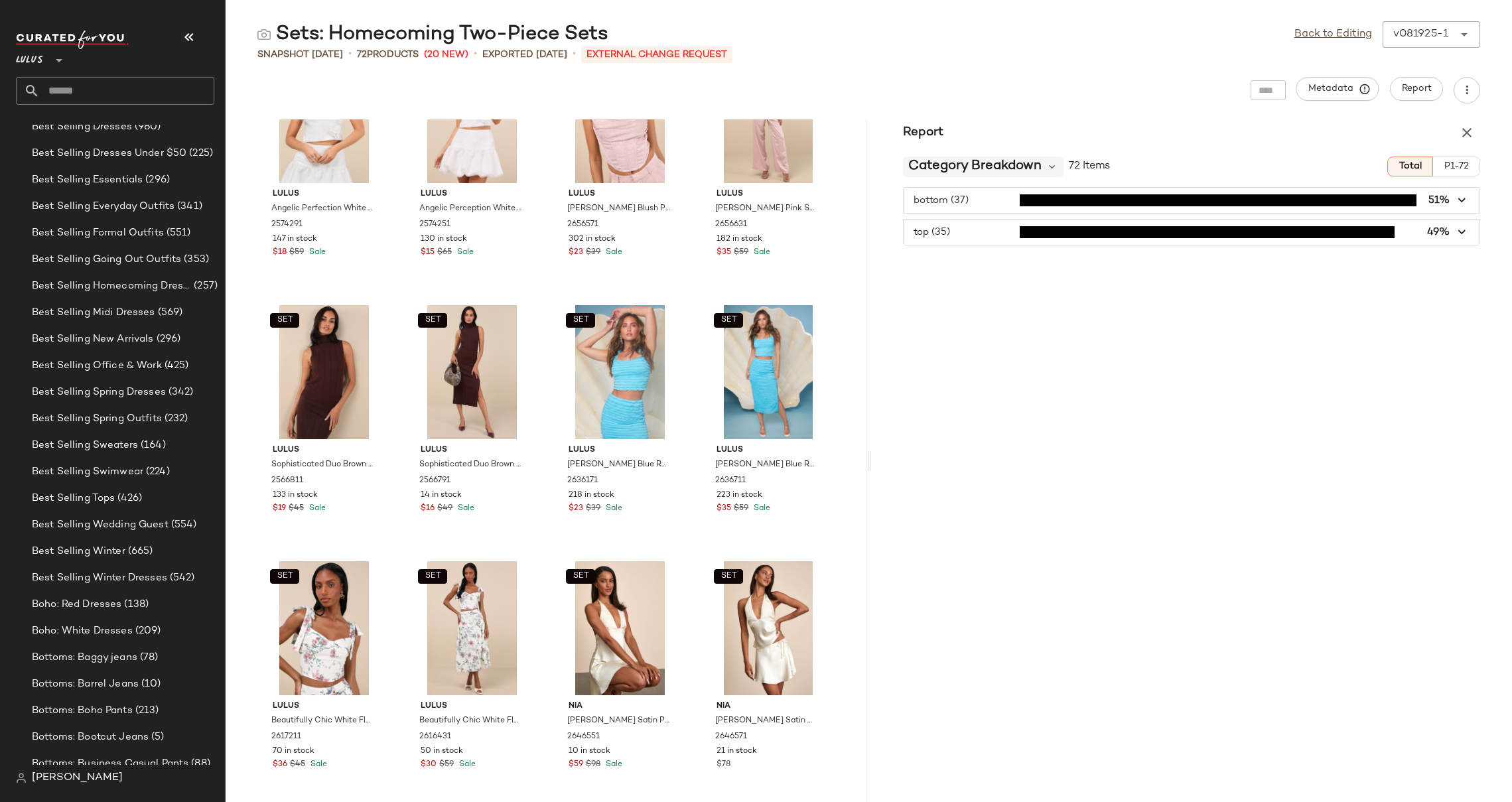
click at [972, 162] on span "Category Breakdown" at bounding box center [974, 167] width 133 height 20
click at [1414, 299] on div "Report Category Breakdown 72 Items Total P1-72 bottom (37) 51% top (35) 49%" at bounding box center [1191, 461] width 641 height 683
click at [1463, 202] on icon "button" at bounding box center [1462, 200] width 15 height 15
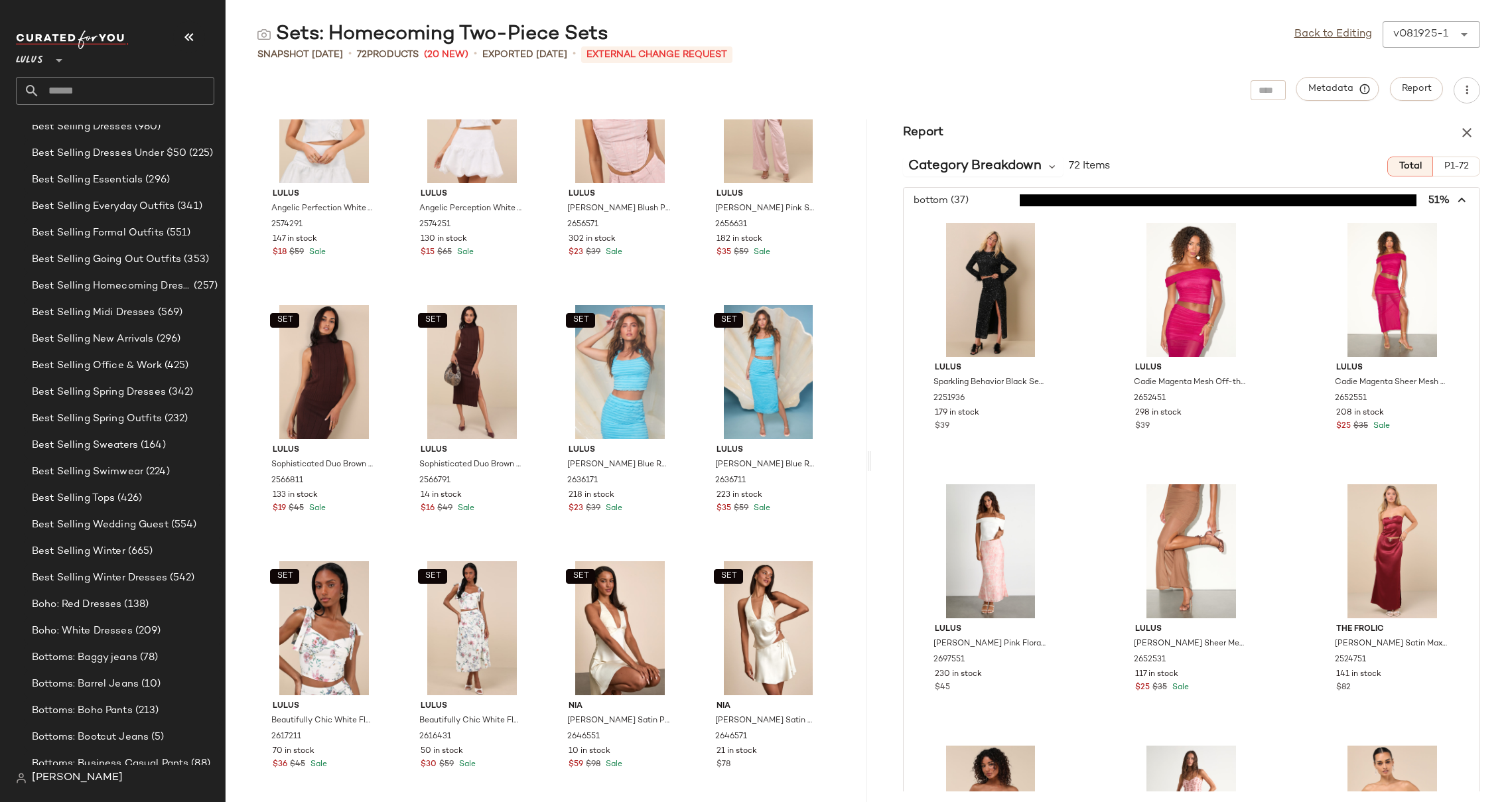
click at [1463, 202] on span "button" at bounding box center [1191, 200] width 577 height 26
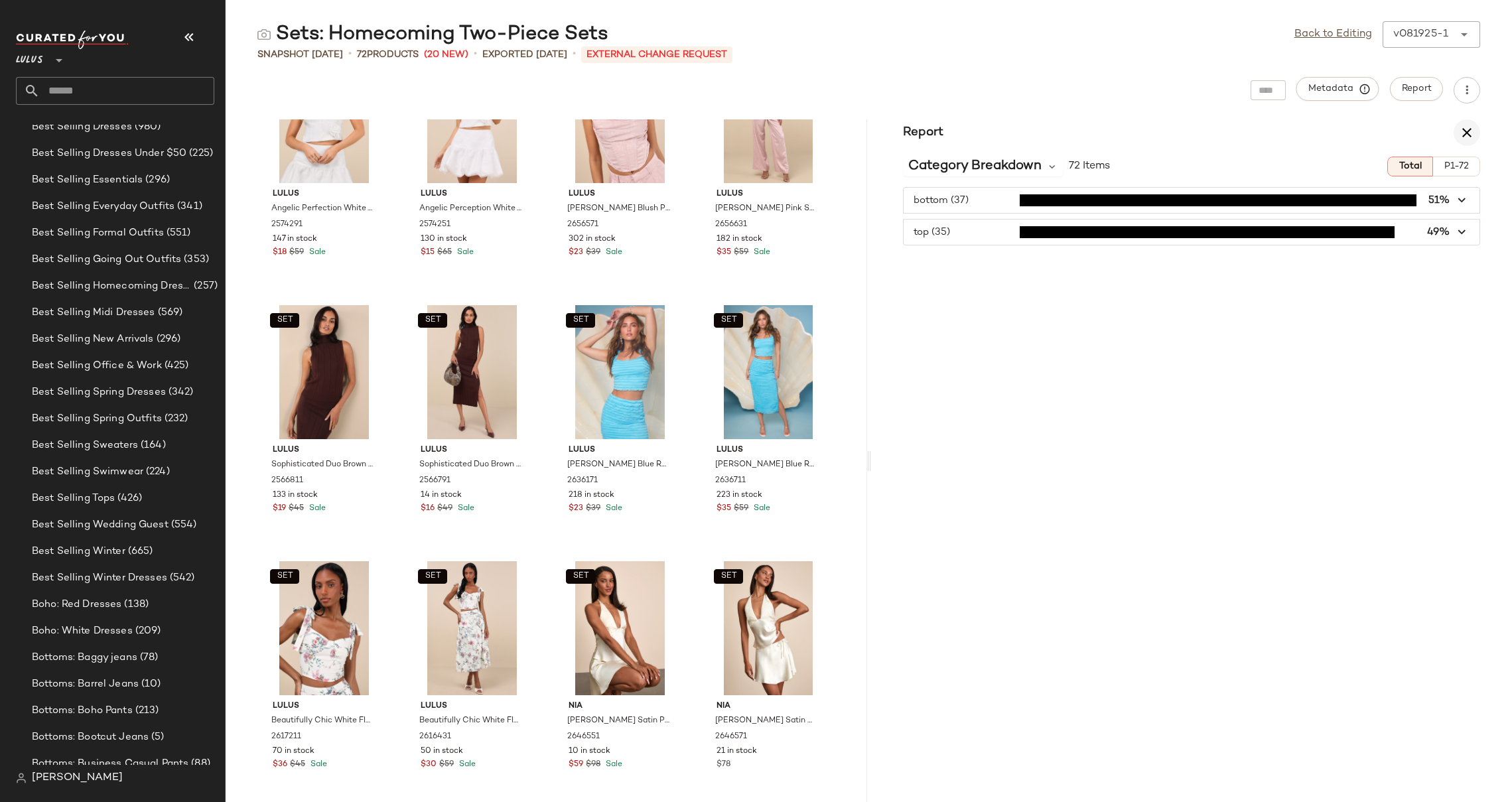
click at [1473, 128] on icon "button" at bounding box center [1467, 132] width 16 height 16
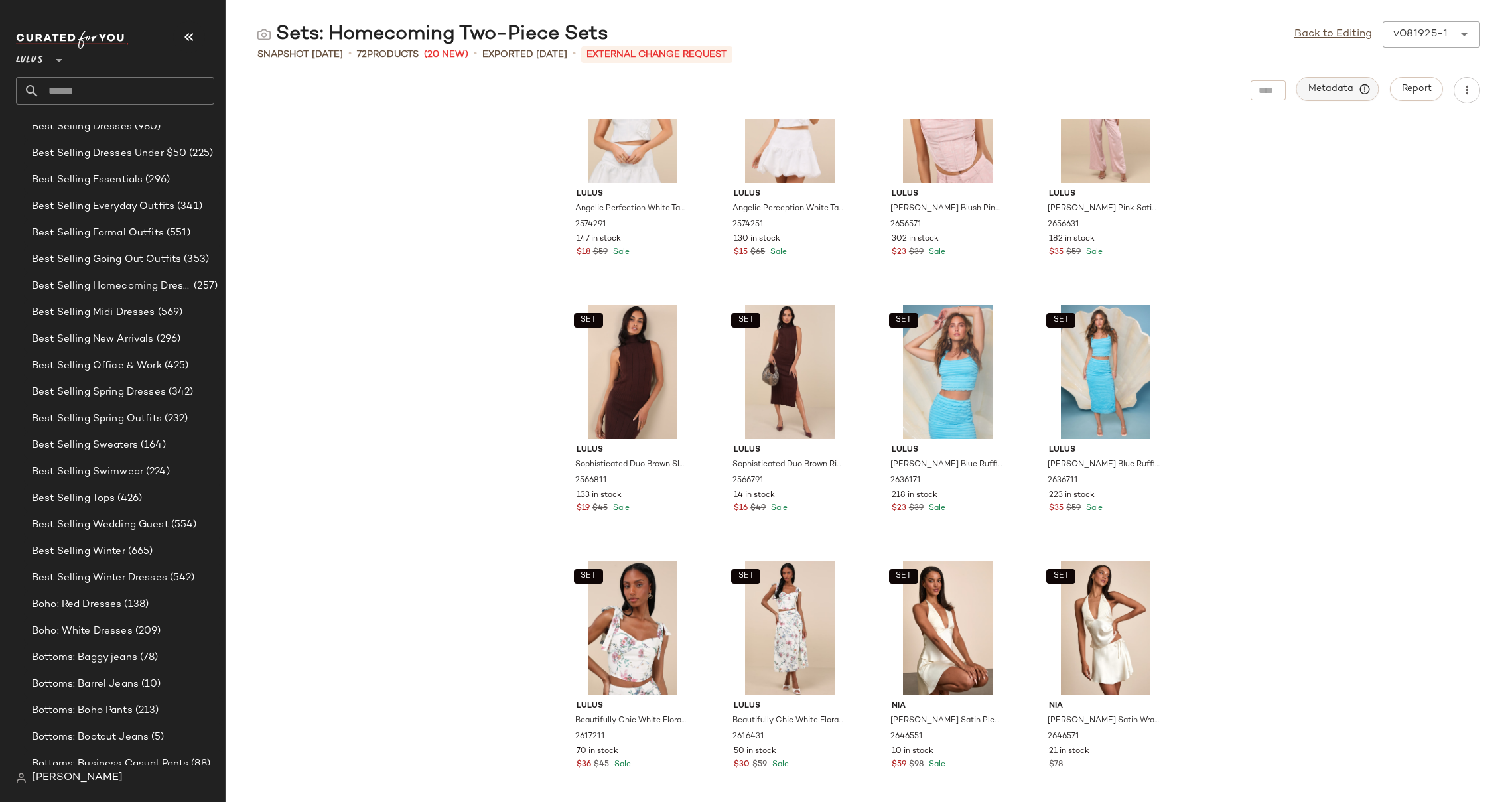
click at [1334, 97] on button "Metadata" at bounding box center [1337, 89] width 83 height 24
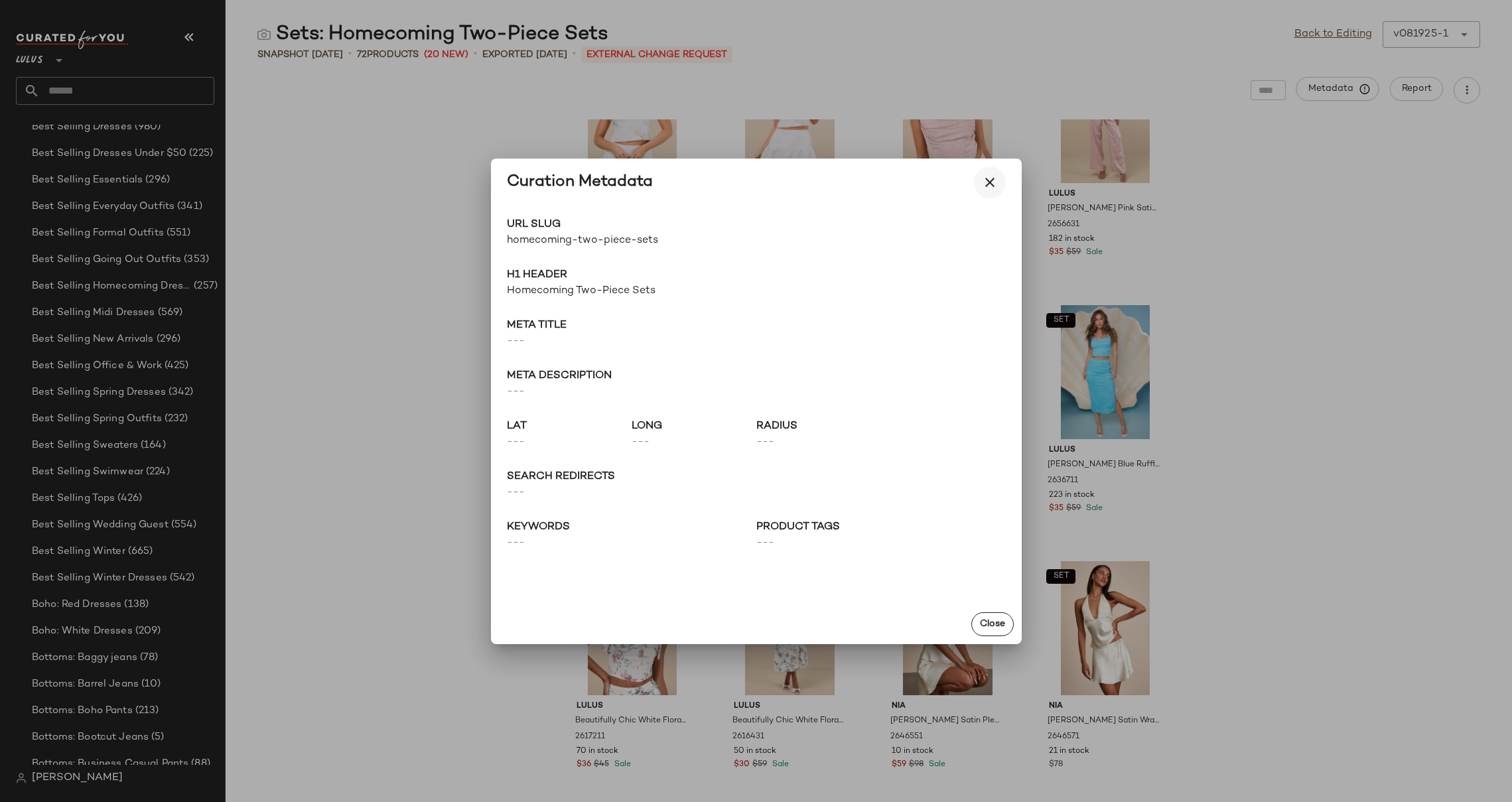
click at [988, 183] on icon "button" at bounding box center [990, 182] width 16 height 16
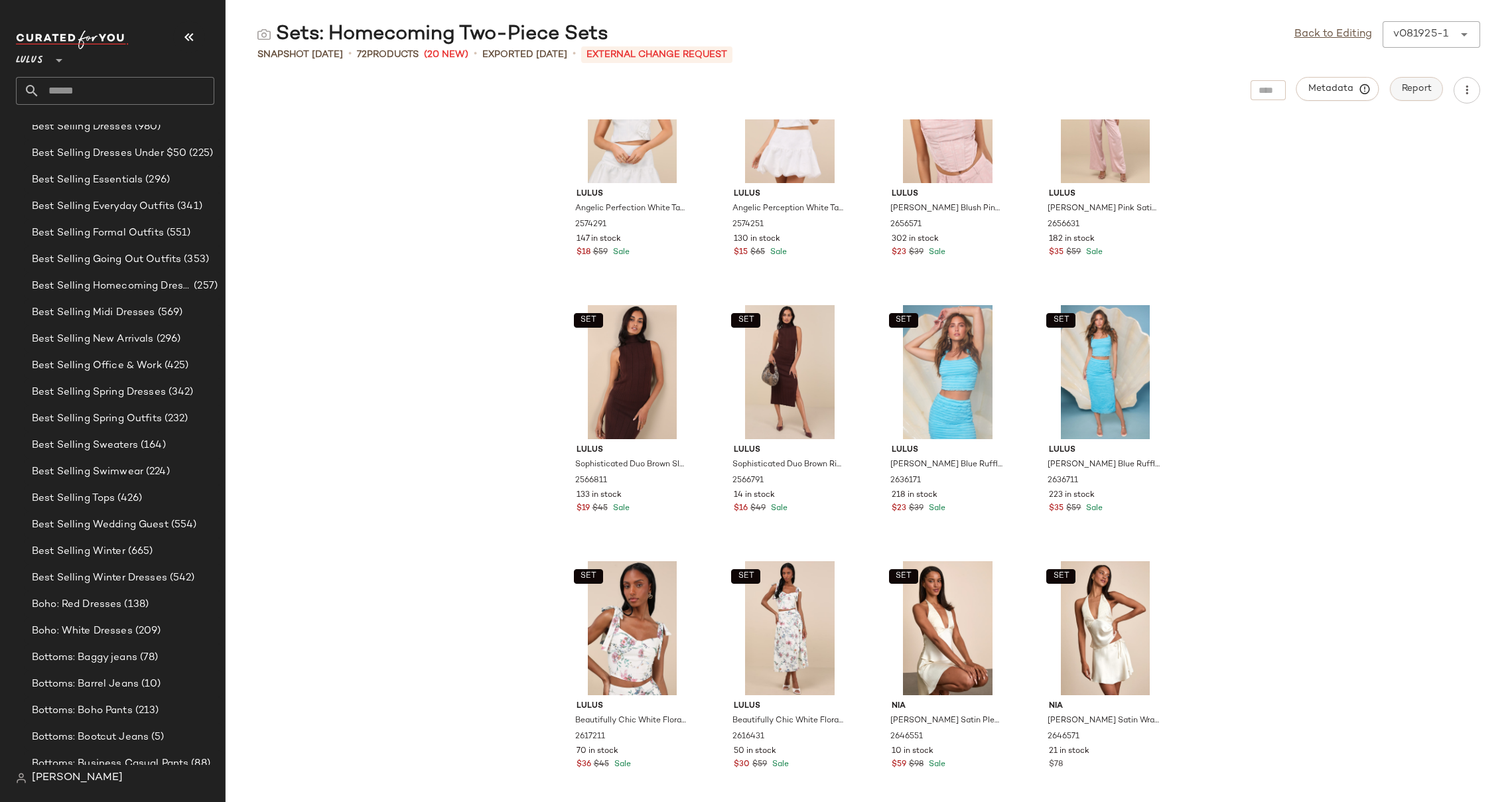
click at [1411, 95] on button "Report" at bounding box center [1416, 89] width 53 height 24
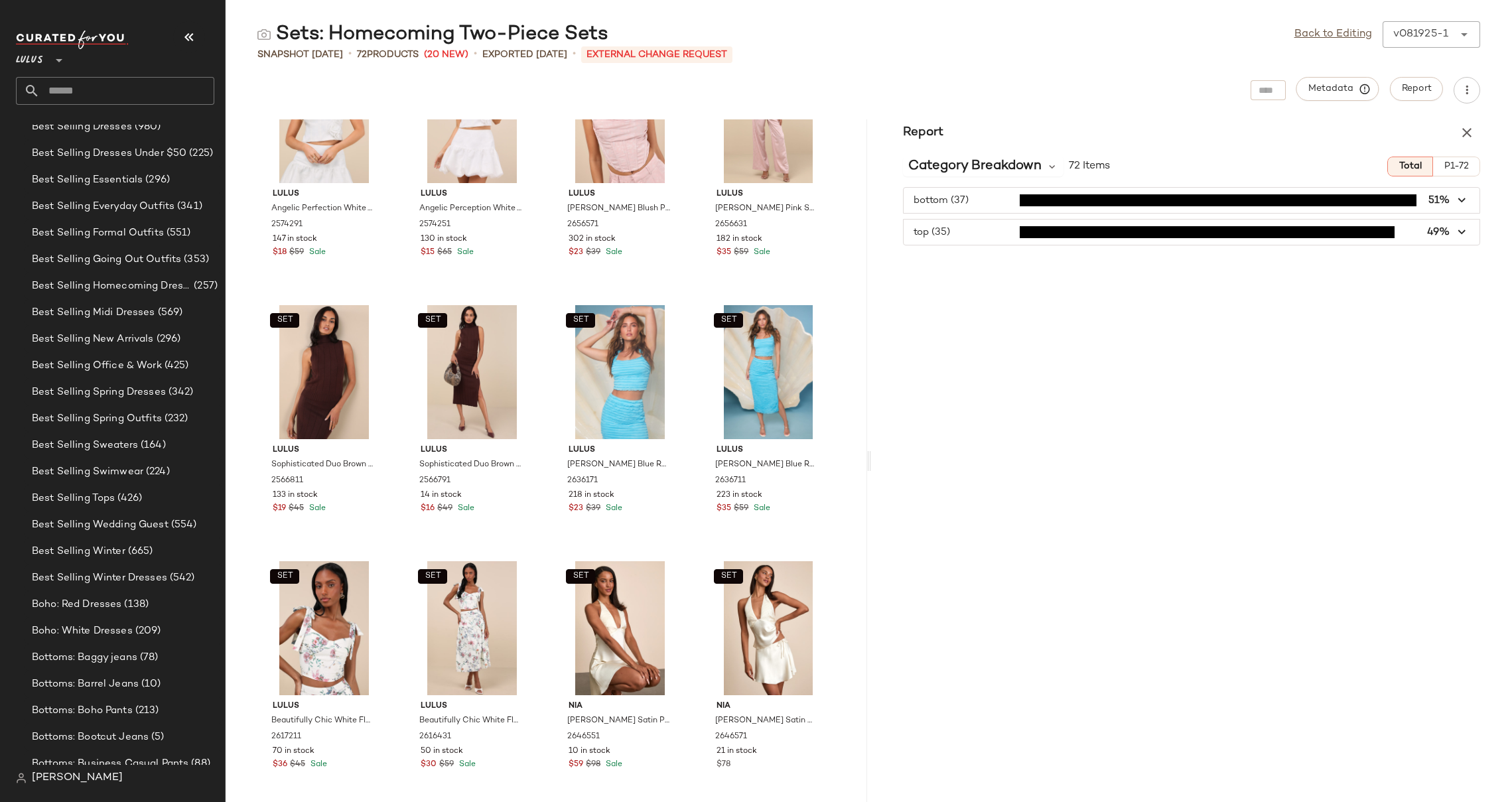
click at [1002, 193] on span "button" at bounding box center [1191, 200] width 577 height 26
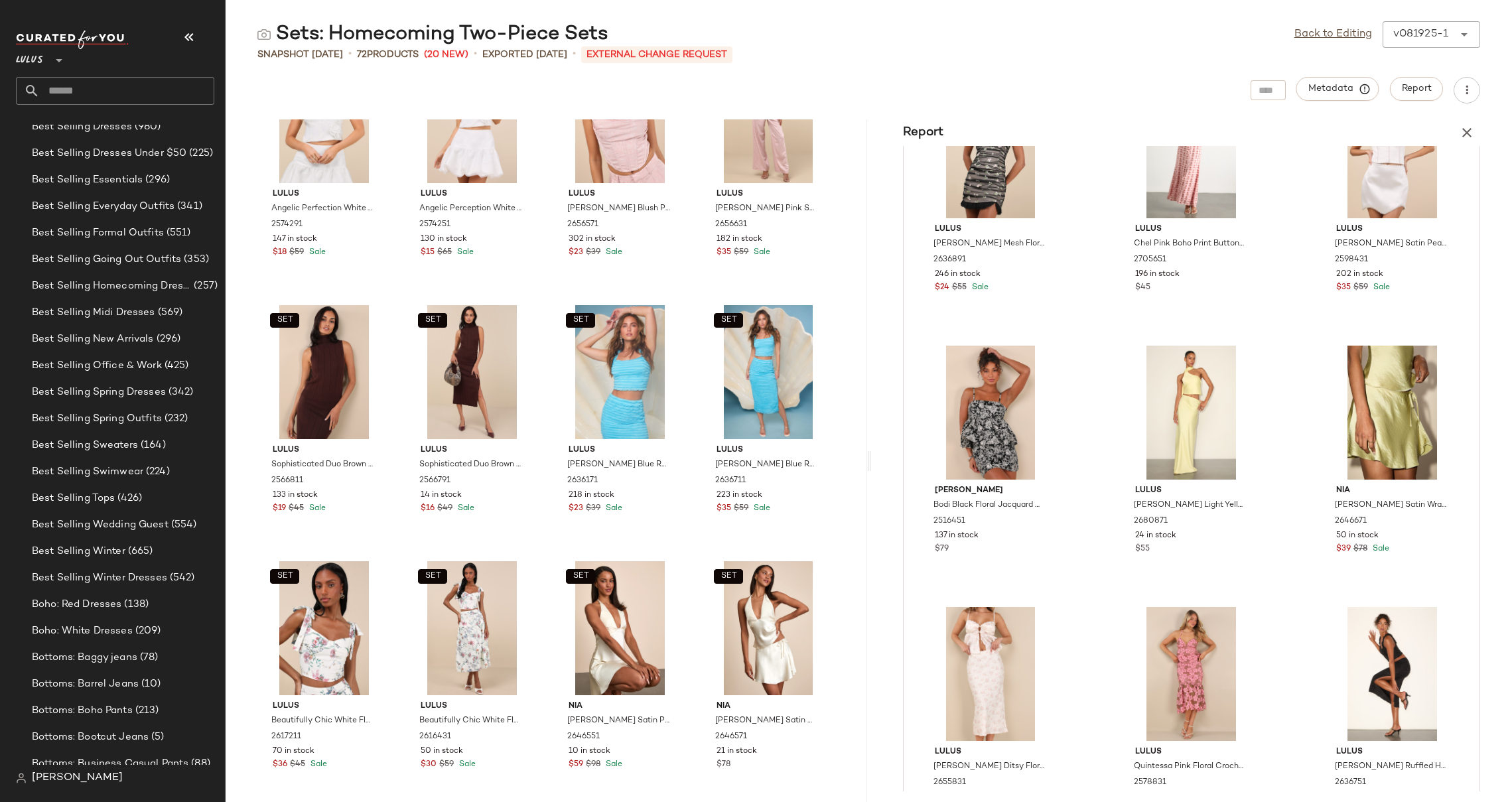
scroll to position [0, 0]
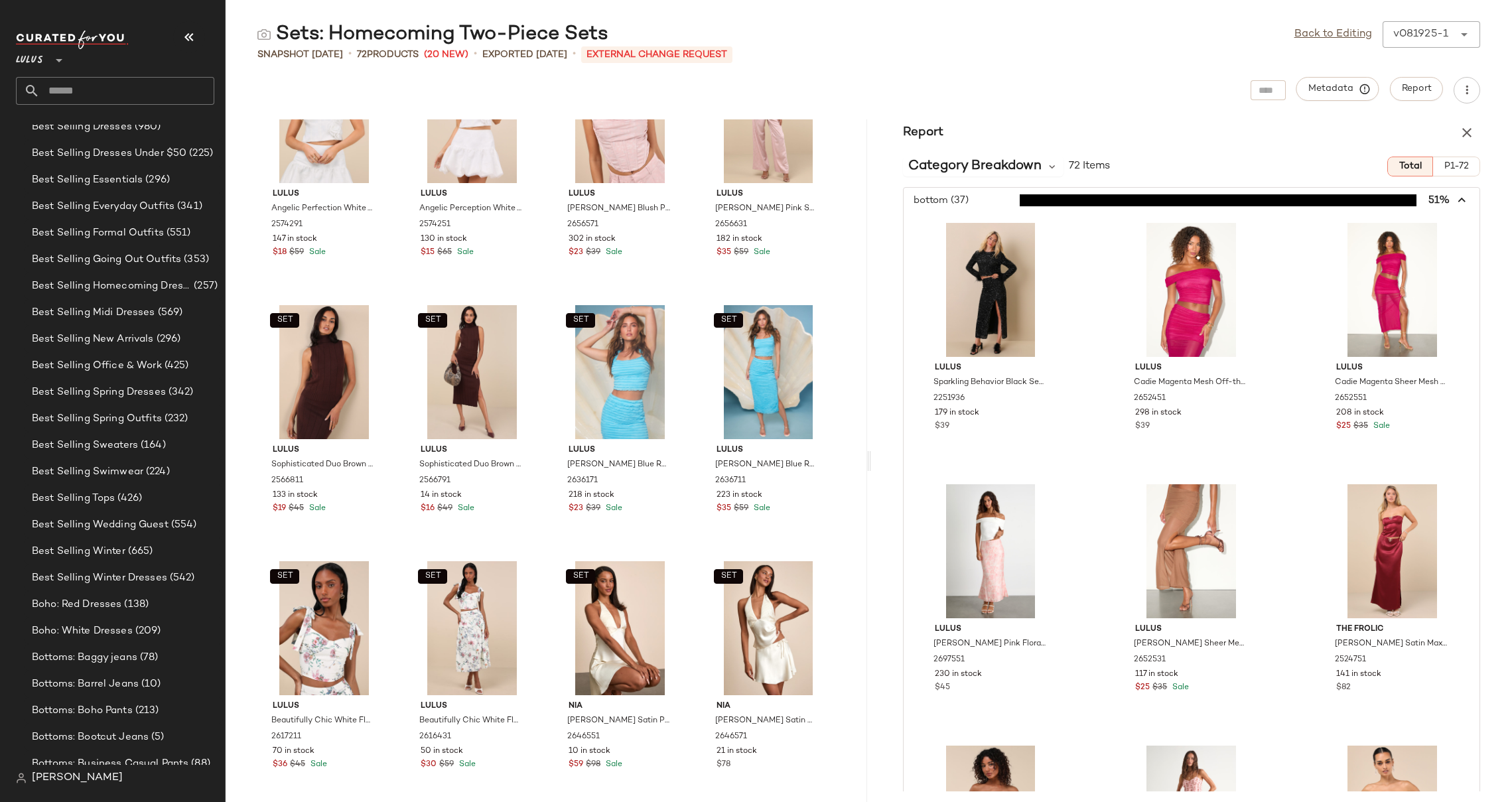
click at [1456, 204] on icon "button" at bounding box center [1462, 200] width 15 height 15
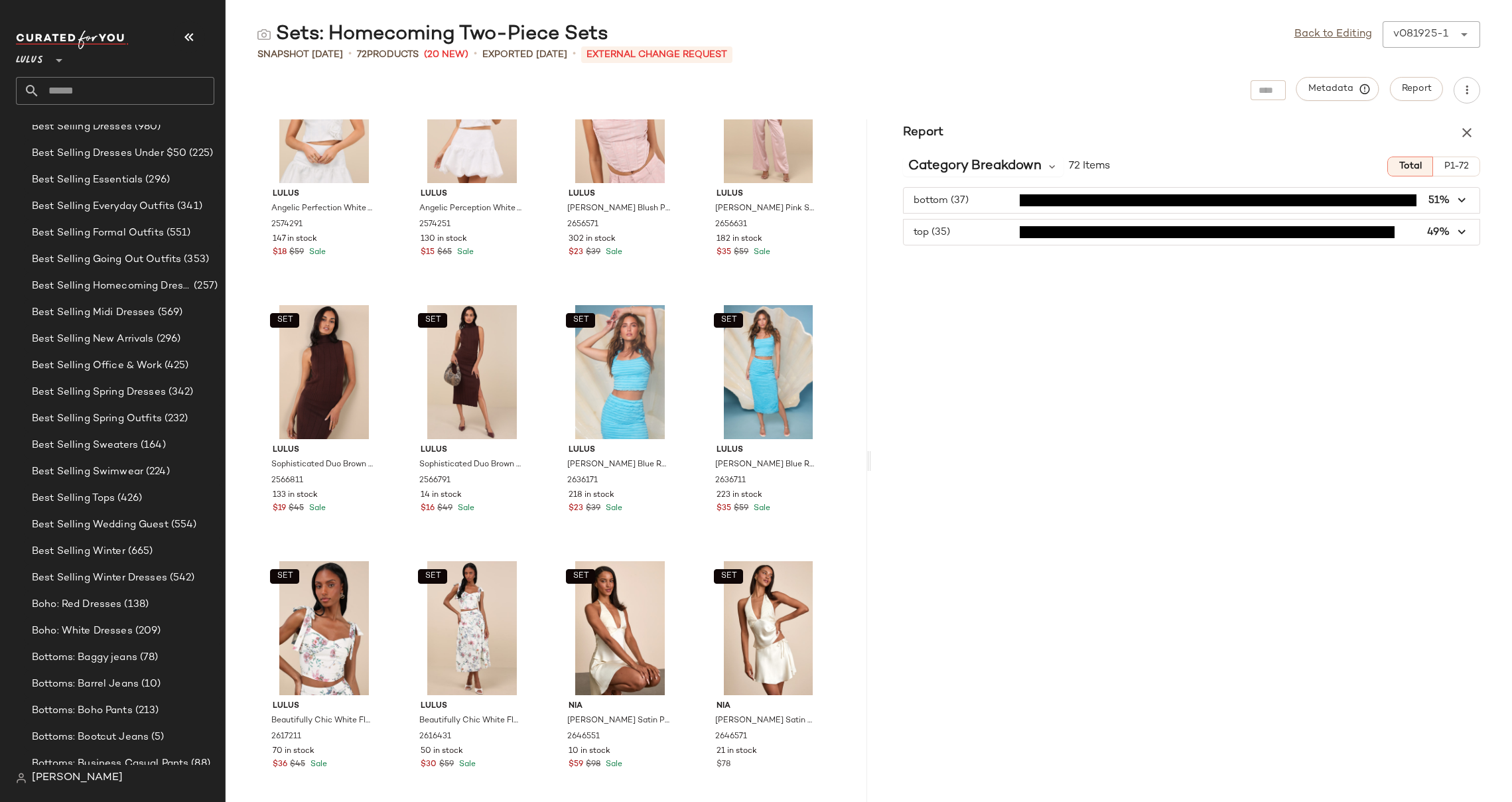
click at [1468, 133] on icon "button" at bounding box center [1467, 132] width 16 height 16
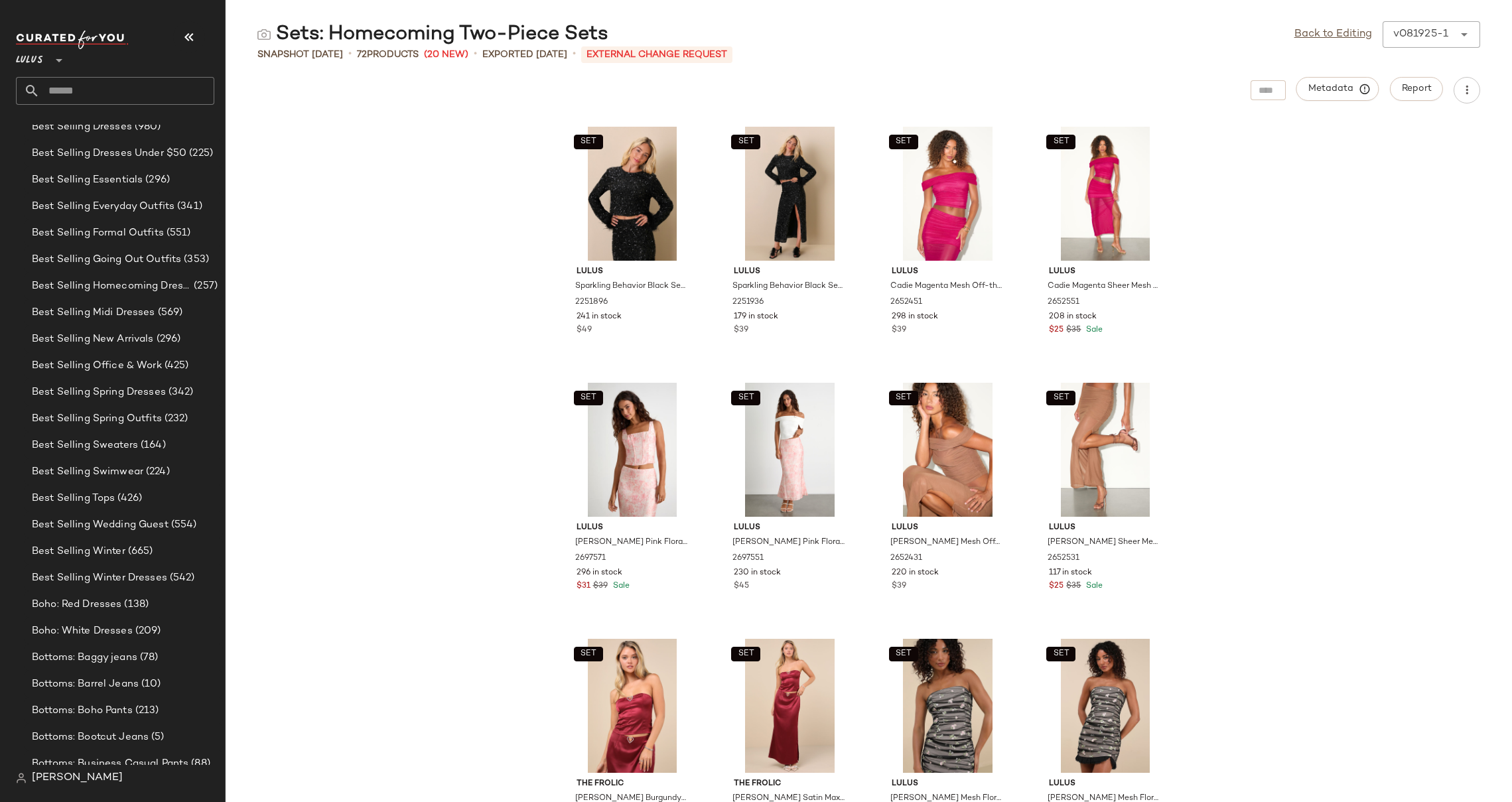
click at [1227, 204] on div "SET Lulus Sparkling Behavior Black Sequin Feather Long Sleeve Top 2251896 241 i…" at bounding box center [869, 461] width 1286 height 683
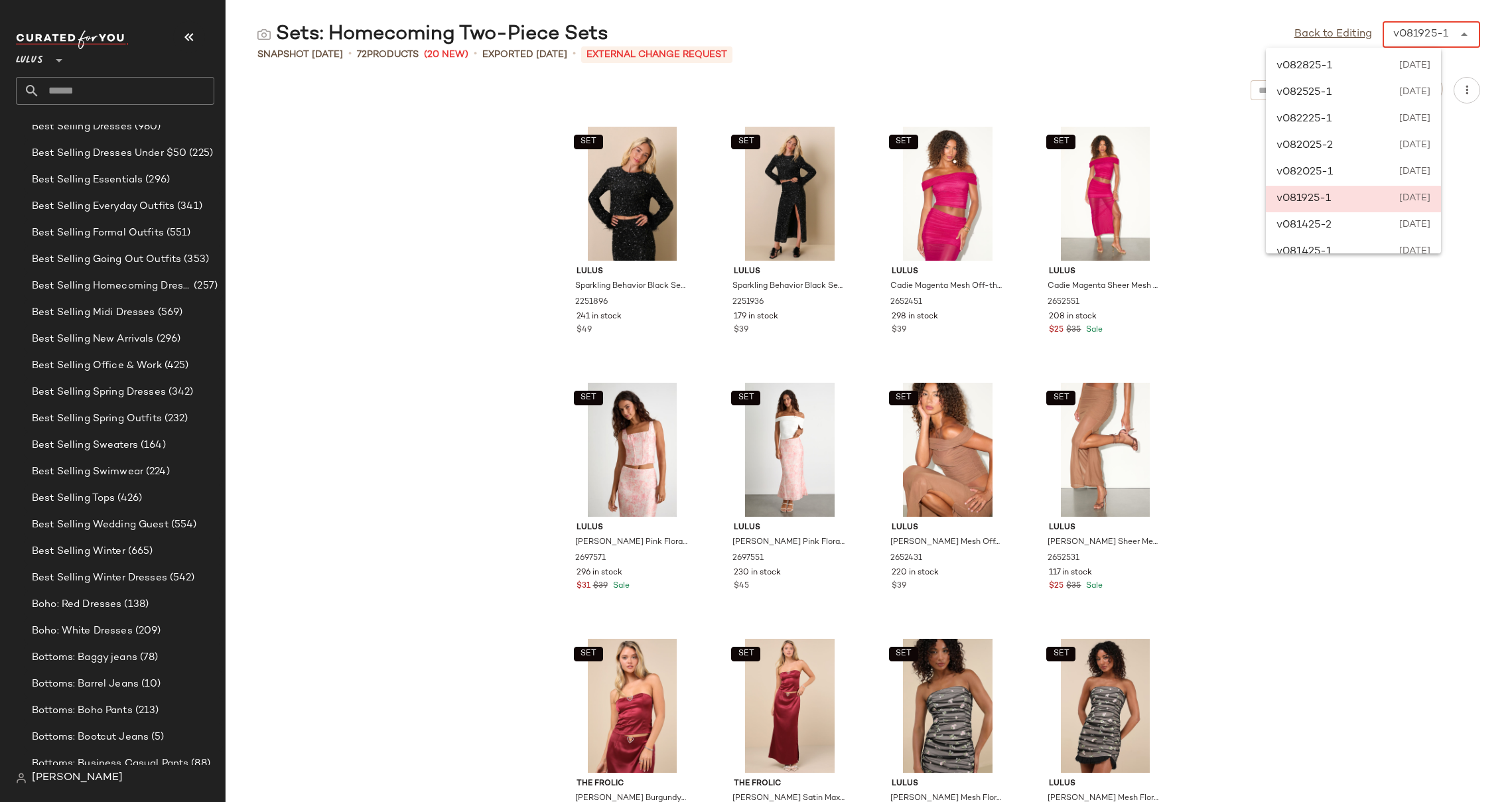
click at [1443, 32] on div "v081925-1" at bounding box center [1421, 35] width 55 height 16
click at [1352, 66] on div "v082825-1 August 28th 2025" at bounding box center [1353, 66] width 176 height 27
type input "******"
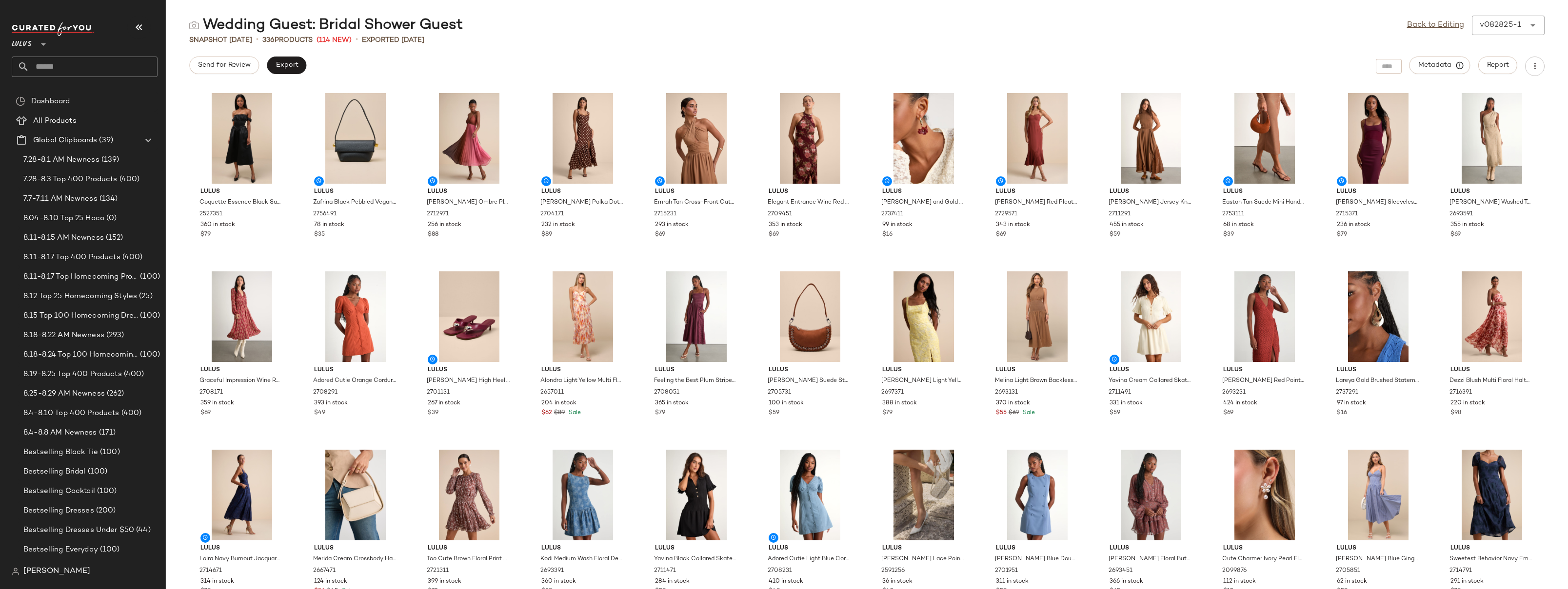
click at [1522, 22] on div "v082825-1 ******" at bounding box center [1498, 25] width 53 height 20
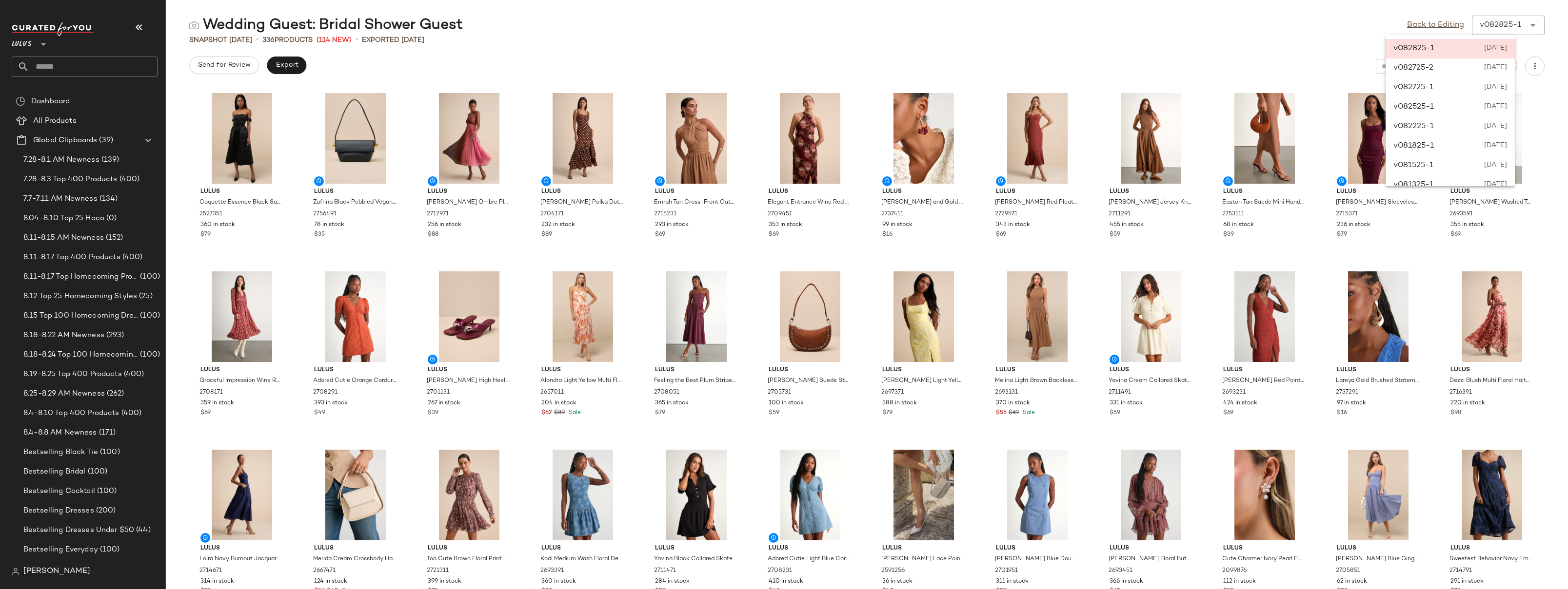
click at [1239, 28] on div "Wedding Guest: Bridal Shower Guest Back to Editing v082825-1 ******" at bounding box center [867, 25] width 1402 height 20
click at [1519, 23] on div "v082825-1" at bounding box center [1500, 25] width 41 height 12
click at [1499, 51] on span "[DATE]" at bounding box center [1495, 49] width 24 height 12
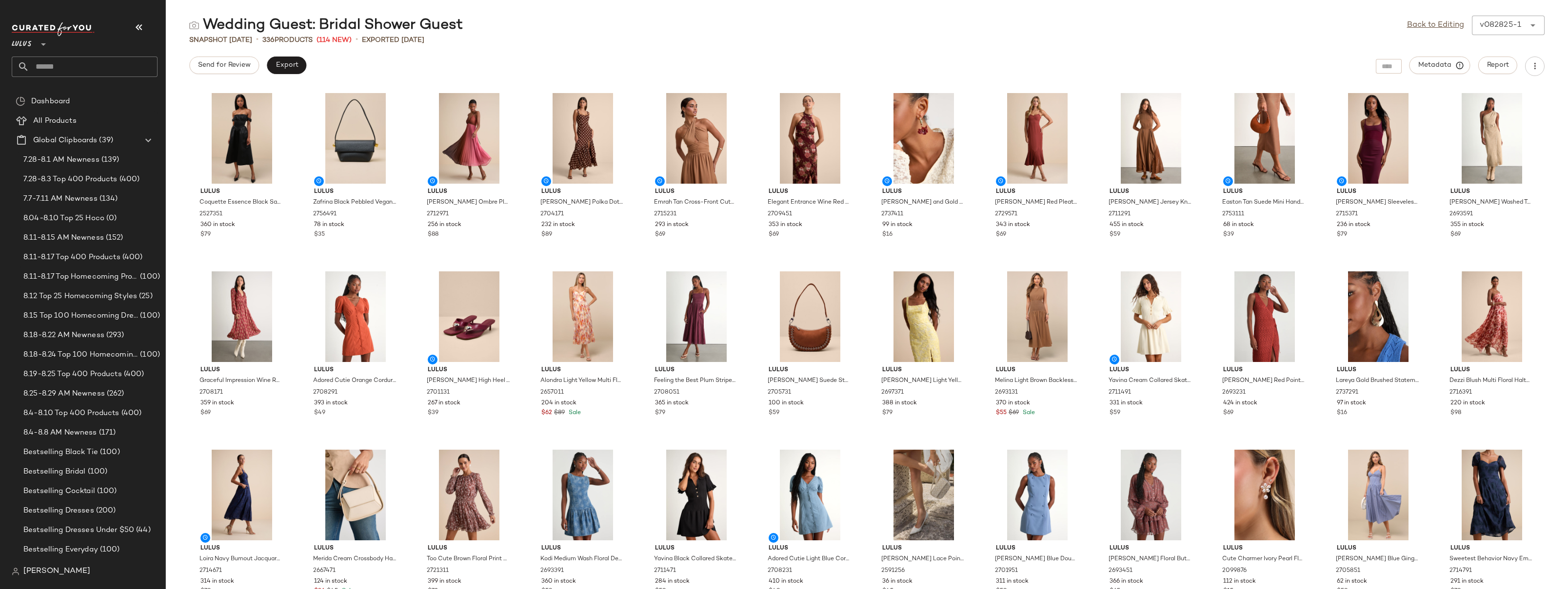
click at [830, 55] on div "Wedding Guest: Bridal Shower Guest Back to Editing v082825-1 ****** Snapshot [D…" at bounding box center [867, 303] width 1402 height 574
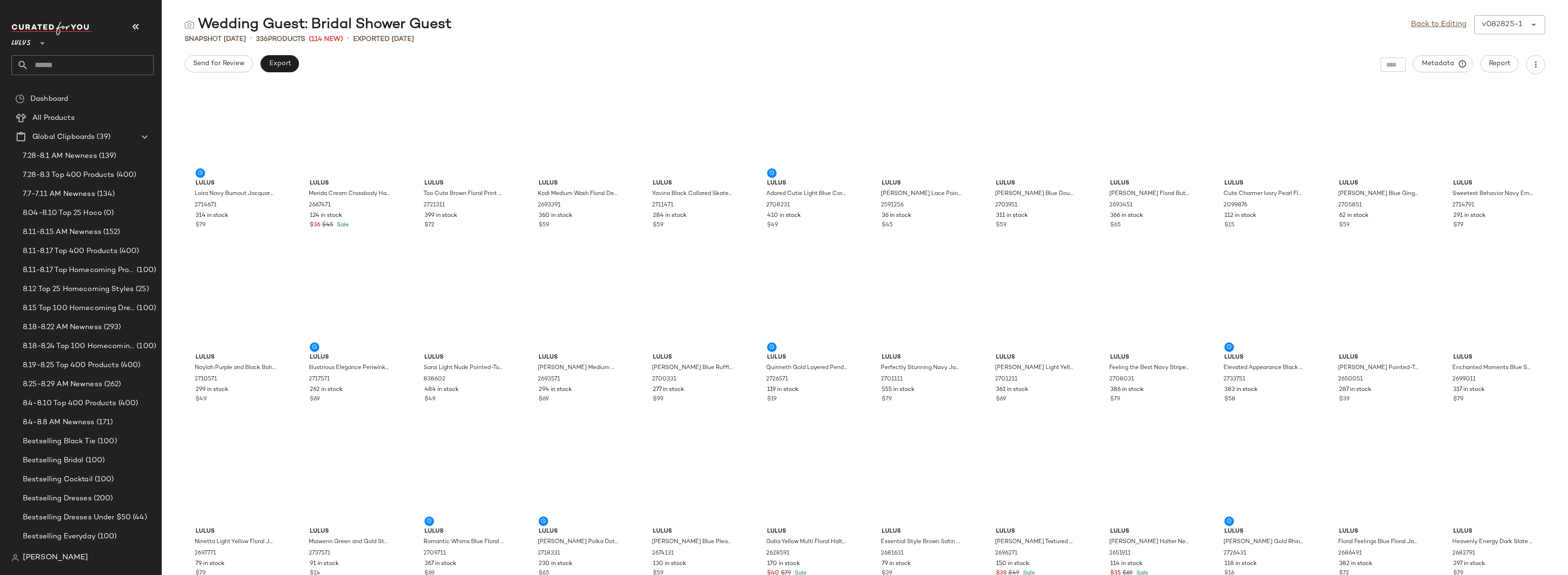
scroll to position [174, 0]
